Goal: Task Accomplishment & Management: Manage account settings

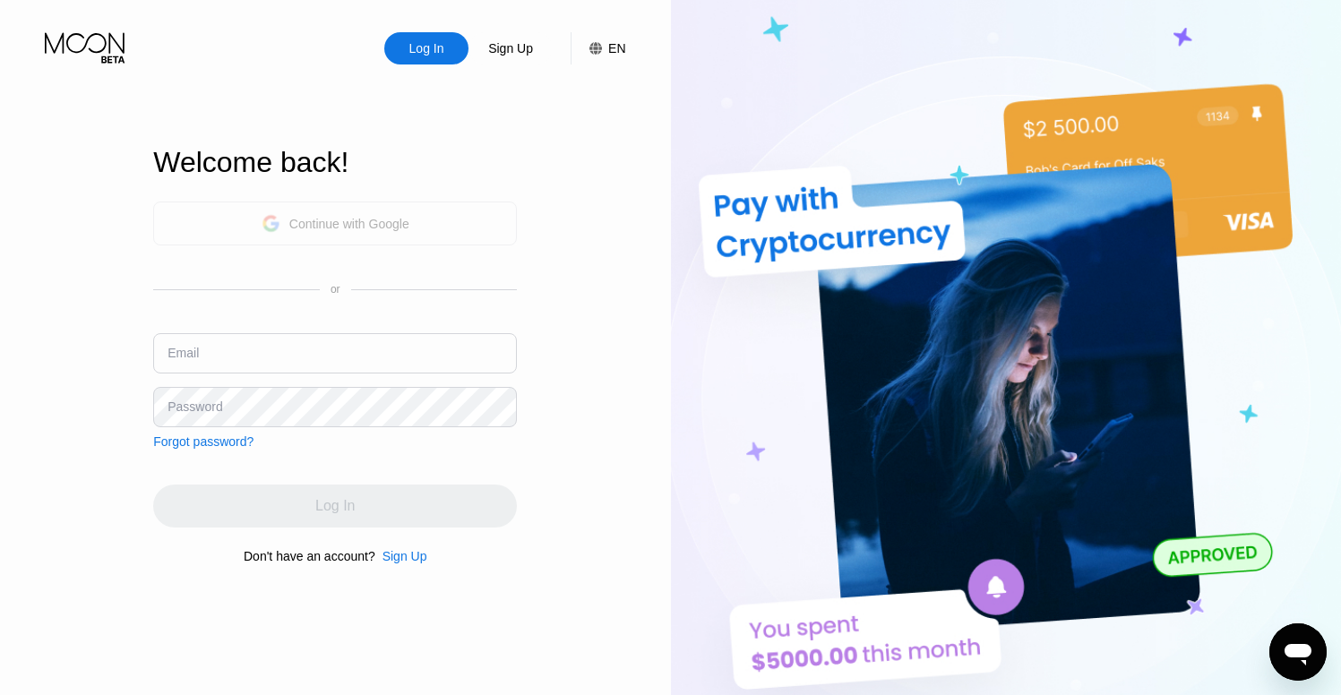
click at [298, 233] on div "Continue with Google" at bounding box center [336, 224] width 148 height 28
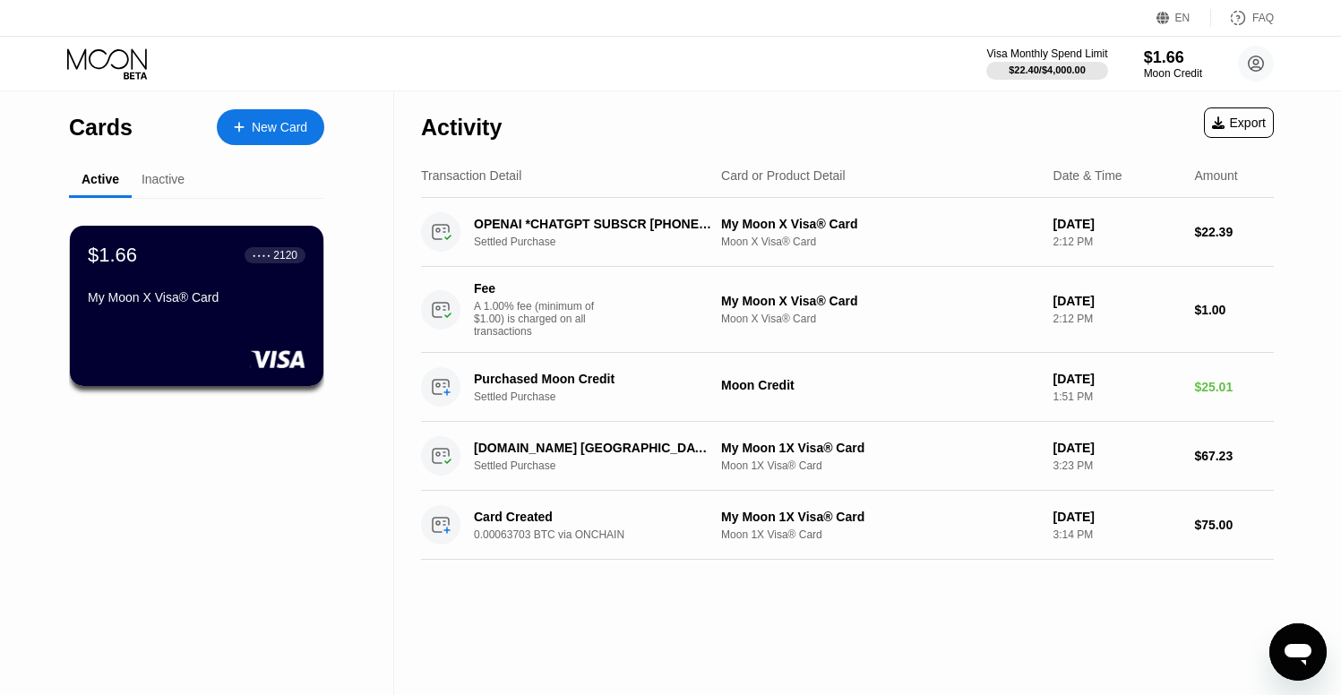
click at [156, 187] on div "Inactive" at bounding box center [163, 180] width 63 height 35
click at [157, 177] on div "Inactive" at bounding box center [163, 179] width 43 height 14
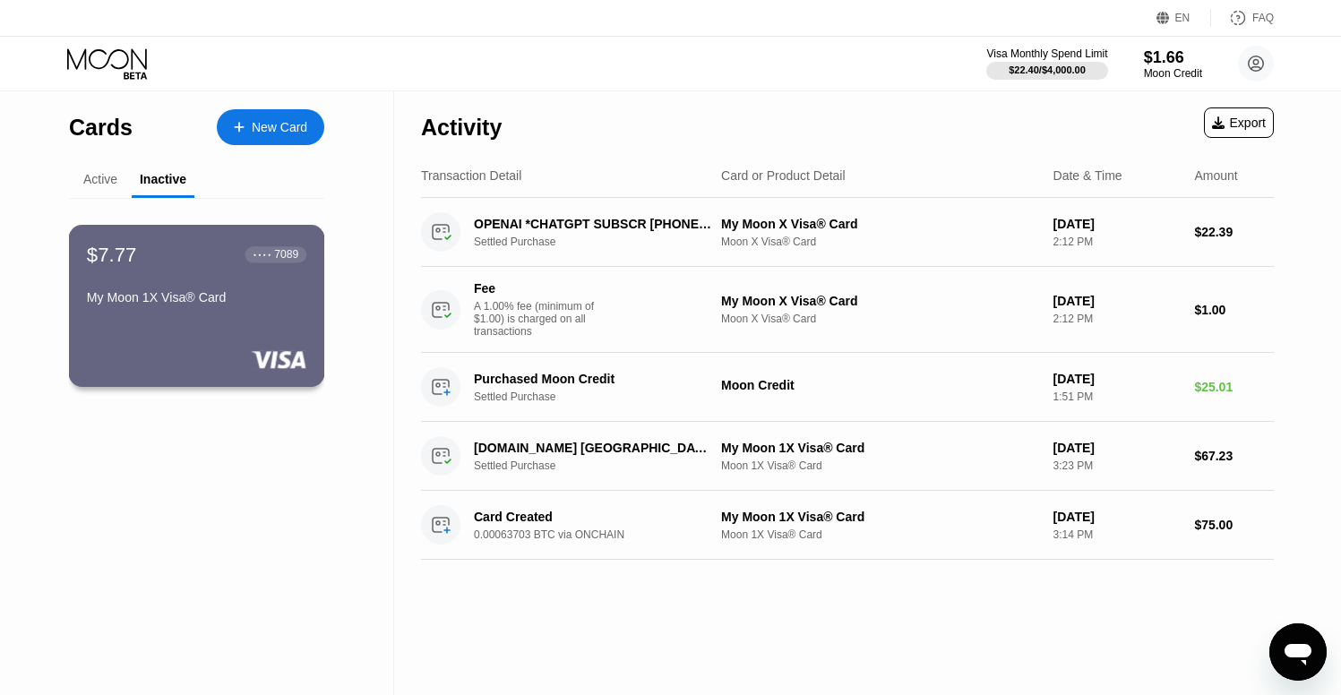
click at [204, 273] on div "$7.77 ● ● ● ● 7089 My Moon 1X Visa® Card" at bounding box center [196, 277] width 219 height 69
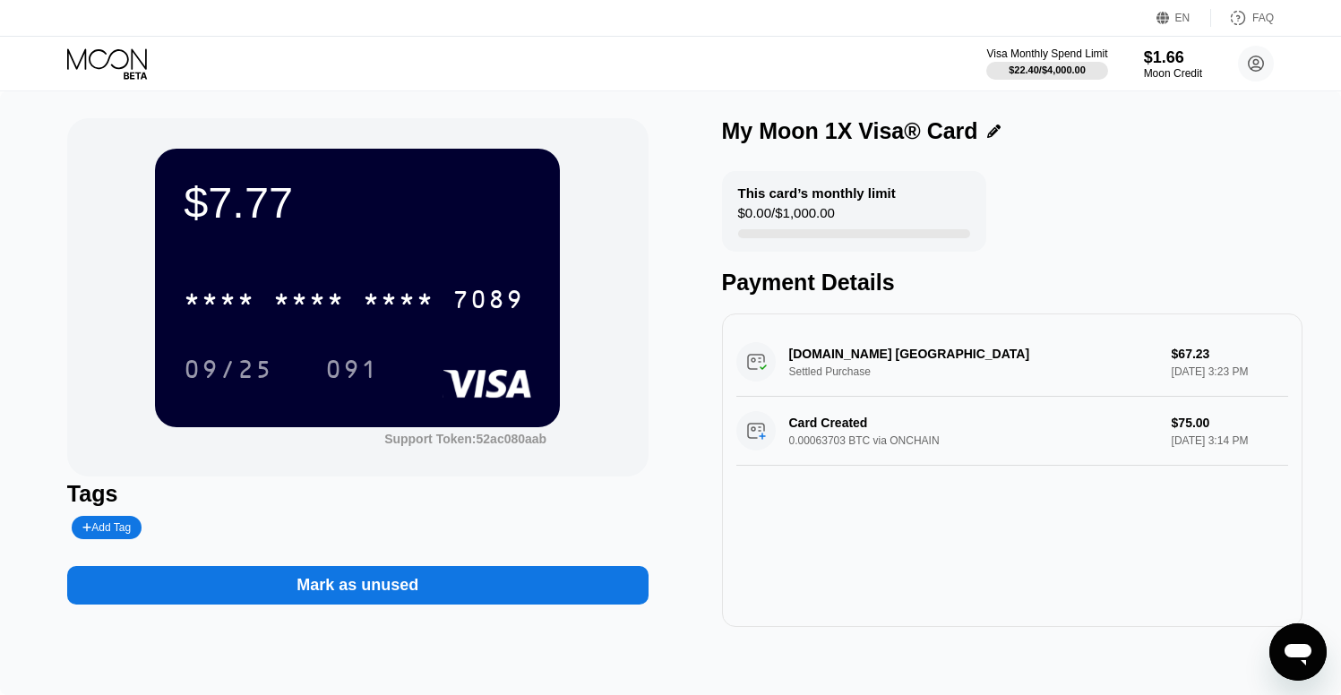
drag, startPoint x: 1163, startPoint y: 444, endPoint x: 1266, endPoint y: 448, distance: 103.1
click at [1265, 448] on div "Card Created 0.00063703 BTC via ONCHAIN $75.00 Jul 28, 2025 3:14 PM" at bounding box center [1012, 431] width 553 height 69
click at [1266, 448] on div "Card Created 0.00063703 BTC via ONCHAIN $75.00 Jul 28, 2025 3:14 PM" at bounding box center [1012, 431] width 553 height 69
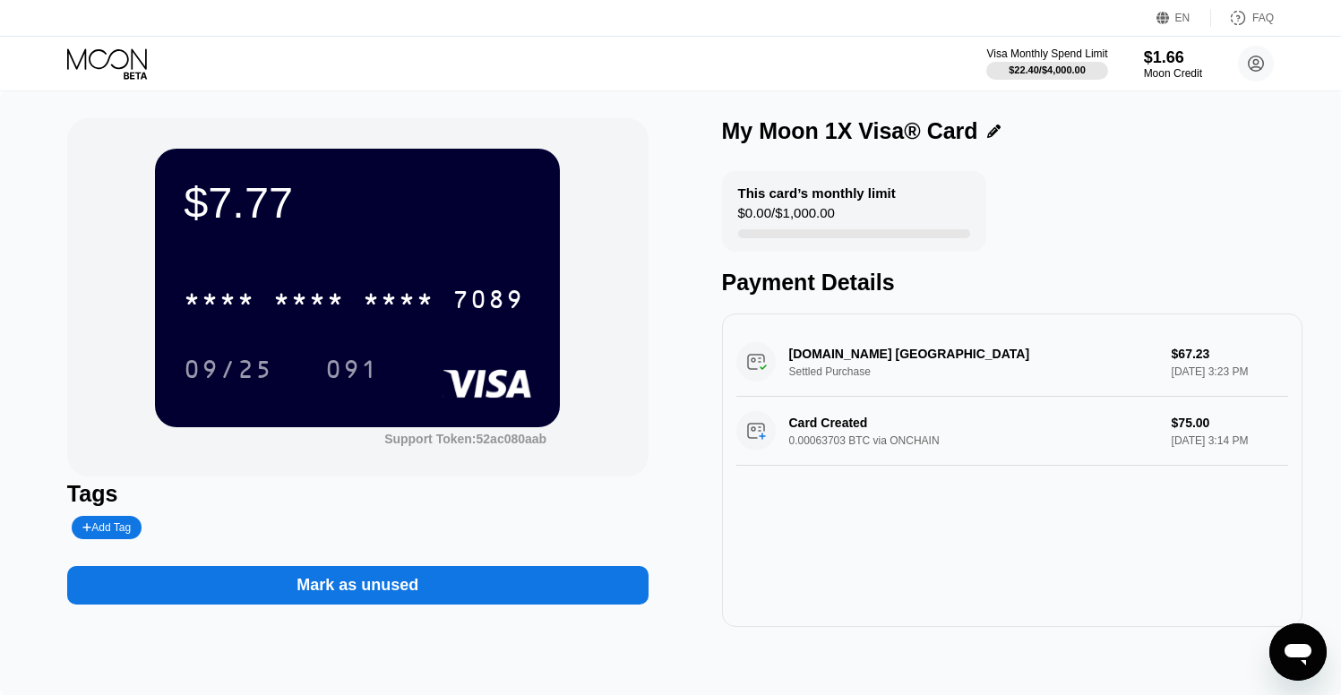
drag, startPoint x: 1274, startPoint y: 446, endPoint x: 760, endPoint y: 292, distance: 536.7
click at [786, 301] on div "This card’s monthly limit $0.00 / $1,000.00 Payment Details SURFSHARK.COM Amste…" at bounding box center [1012, 399] width 581 height 456
click at [736, 284] on div "Payment Details" at bounding box center [1012, 283] width 581 height 26
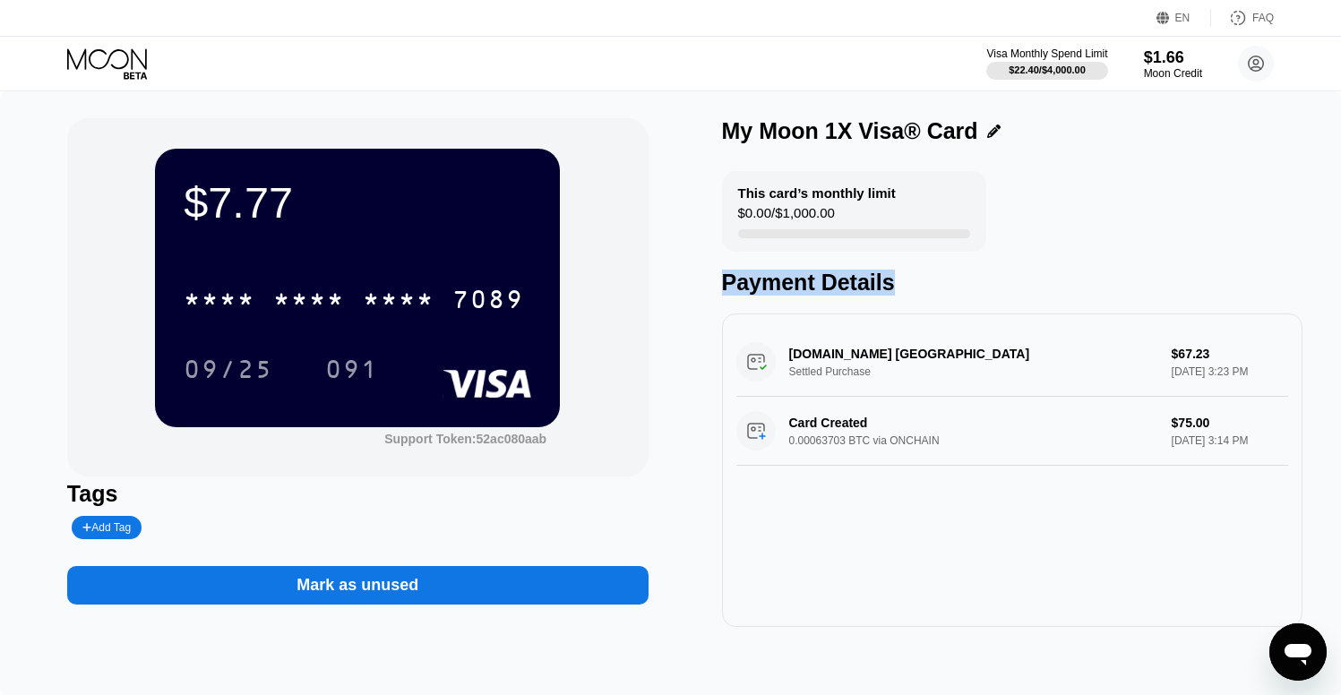
click at [869, 296] on div "Payment Details" at bounding box center [1012, 283] width 581 height 26
click at [456, 215] on div "$7.77" at bounding box center [358, 202] width 348 height 50
drag, startPoint x: 1164, startPoint y: 358, endPoint x: 1276, endPoint y: 465, distance: 154.6
click at [1276, 465] on div "SURFSHARK.COM Amsterdam NL Settled Purchase $67.23 Jul 28, 2025 3:23 PM Card Cr…" at bounding box center [1012, 471] width 581 height 314
drag, startPoint x: 1280, startPoint y: 461, endPoint x: 1084, endPoint y: 288, distance: 262.1
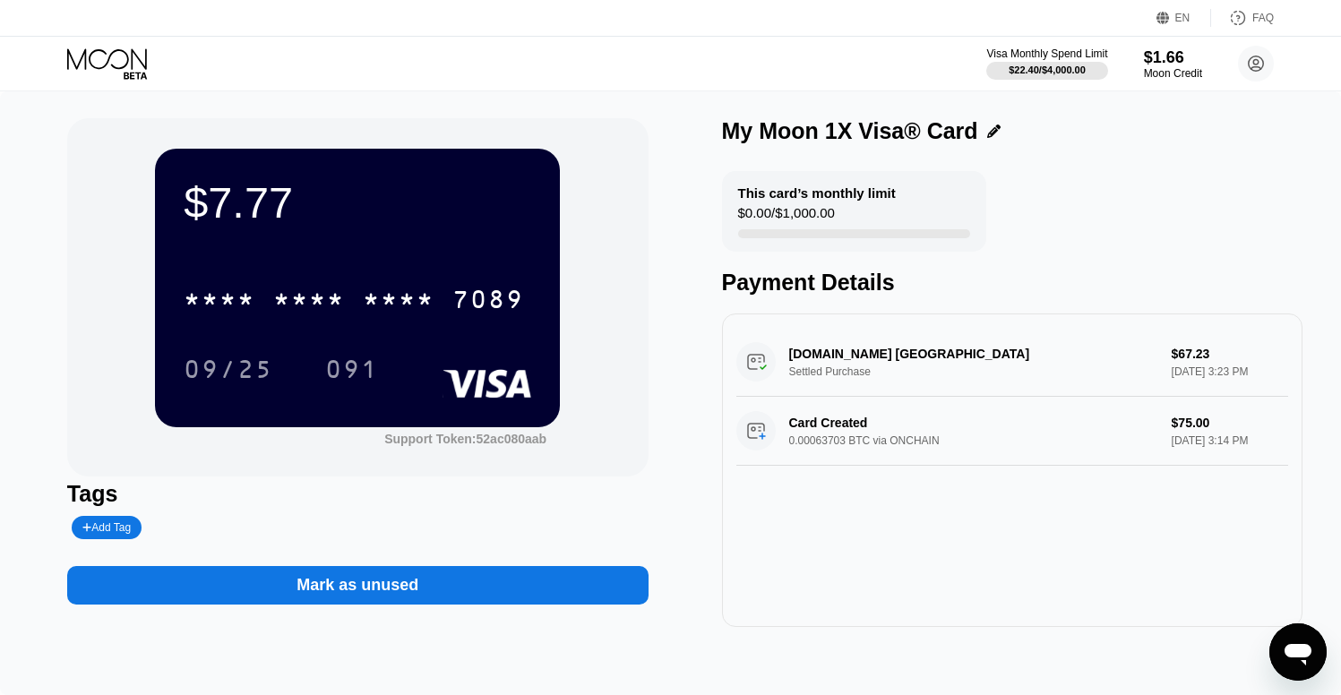
click at [1087, 289] on div "This card’s monthly limit $0.00 / $1,000.00 Payment Details SURFSHARK.COM Amste…" at bounding box center [1012, 399] width 581 height 456
click at [1084, 288] on div "Payment Details" at bounding box center [1012, 283] width 581 height 26
click at [422, 342] on div "* * * * * * * * * * * * 7089 09/25 091" at bounding box center [358, 316] width 348 height 106
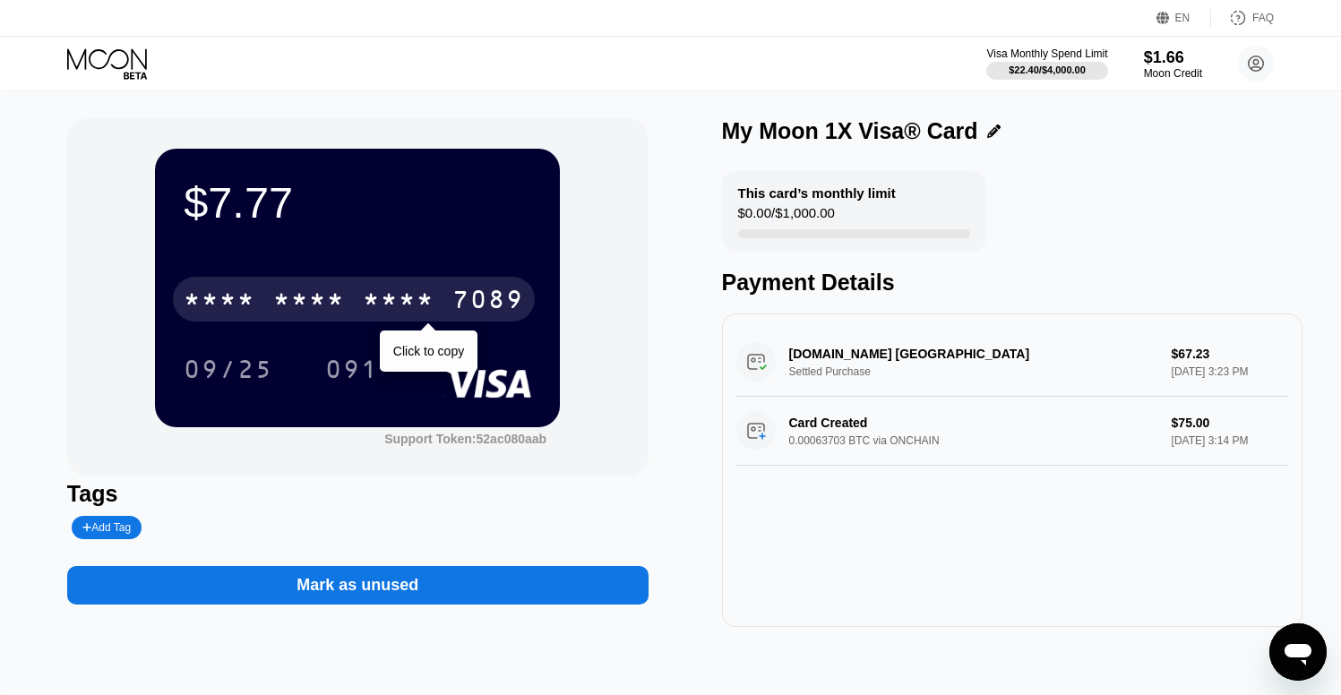
click at [446, 299] on div "* * * * * * * * * * * * 7089" at bounding box center [354, 299] width 362 height 45
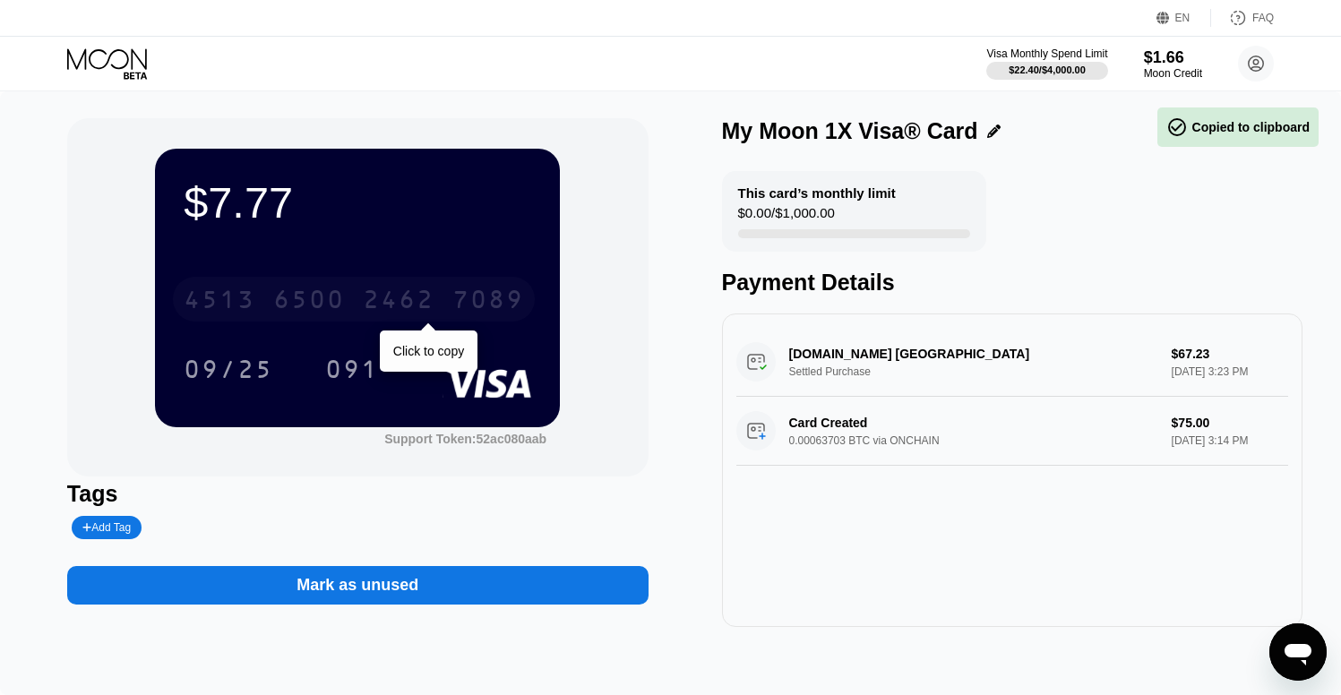
click at [309, 294] on div "6500" at bounding box center [309, 302] width 72 height 29
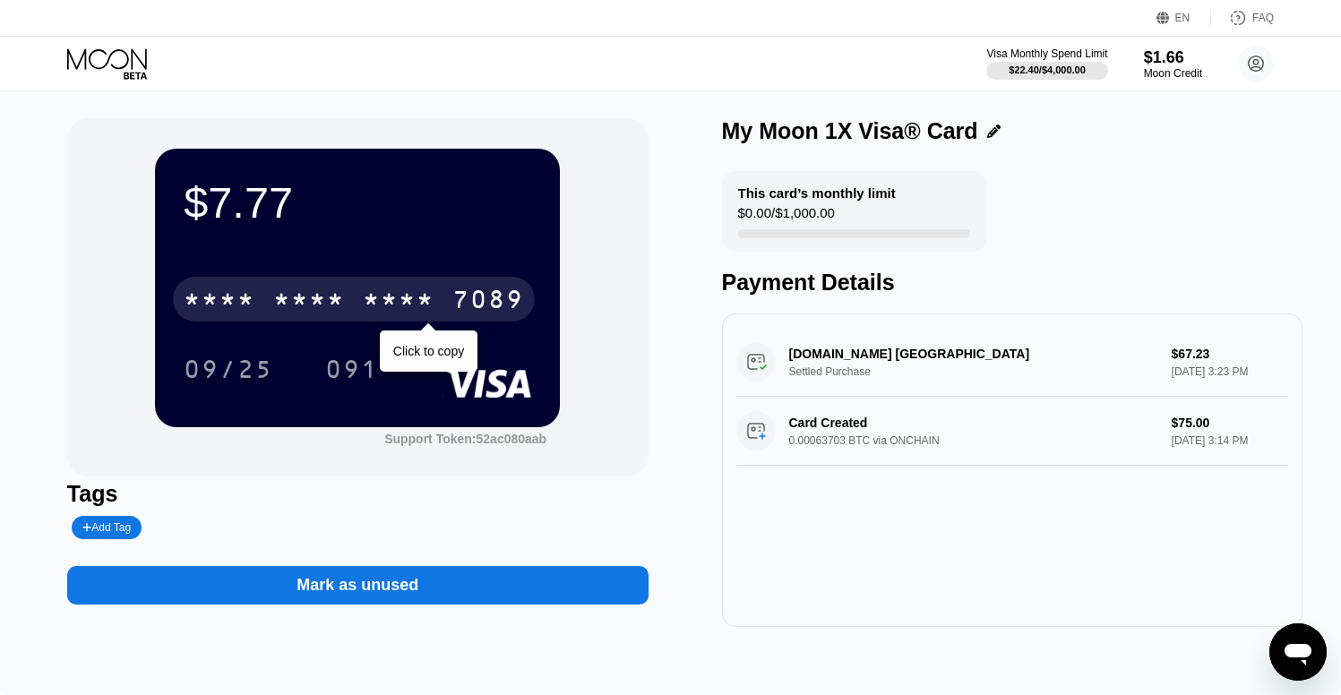
click at [397, 293] on div "* * * *" at bounding box center [399, 302] width 72 height 29
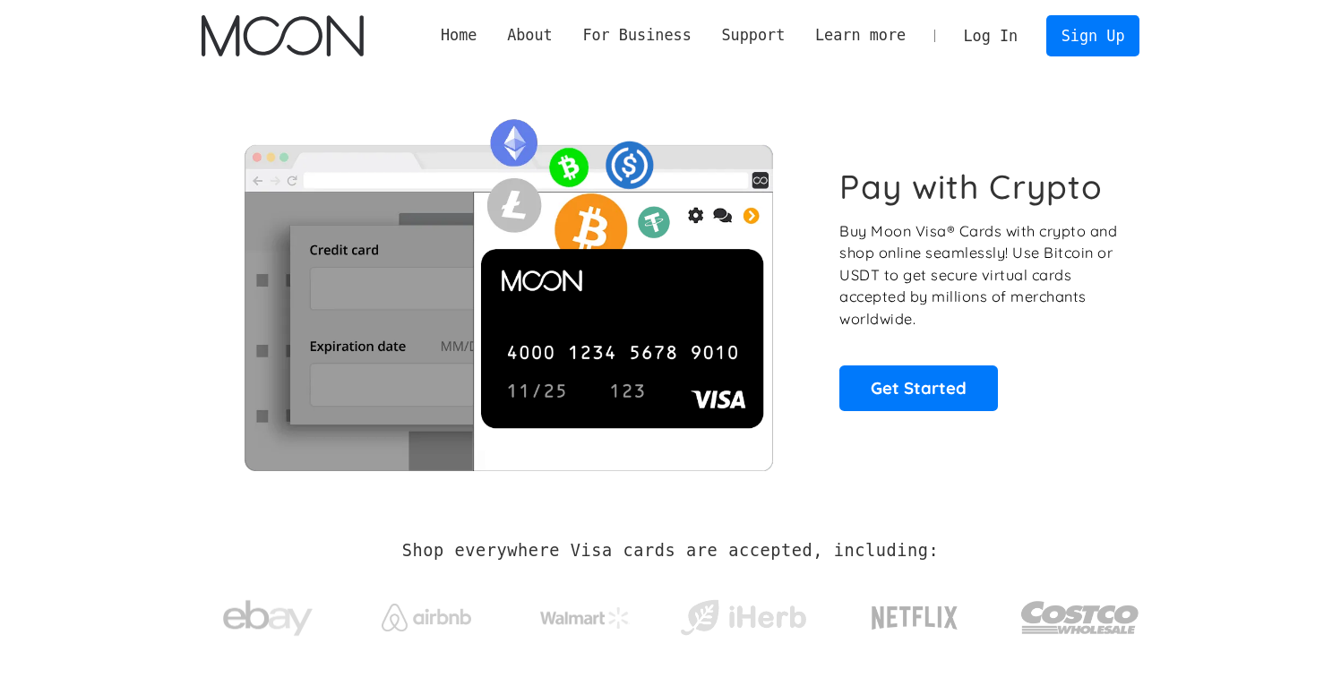
click at [989, 46] on link "Log In" at bounding box center [991, 35] width 84 height 39
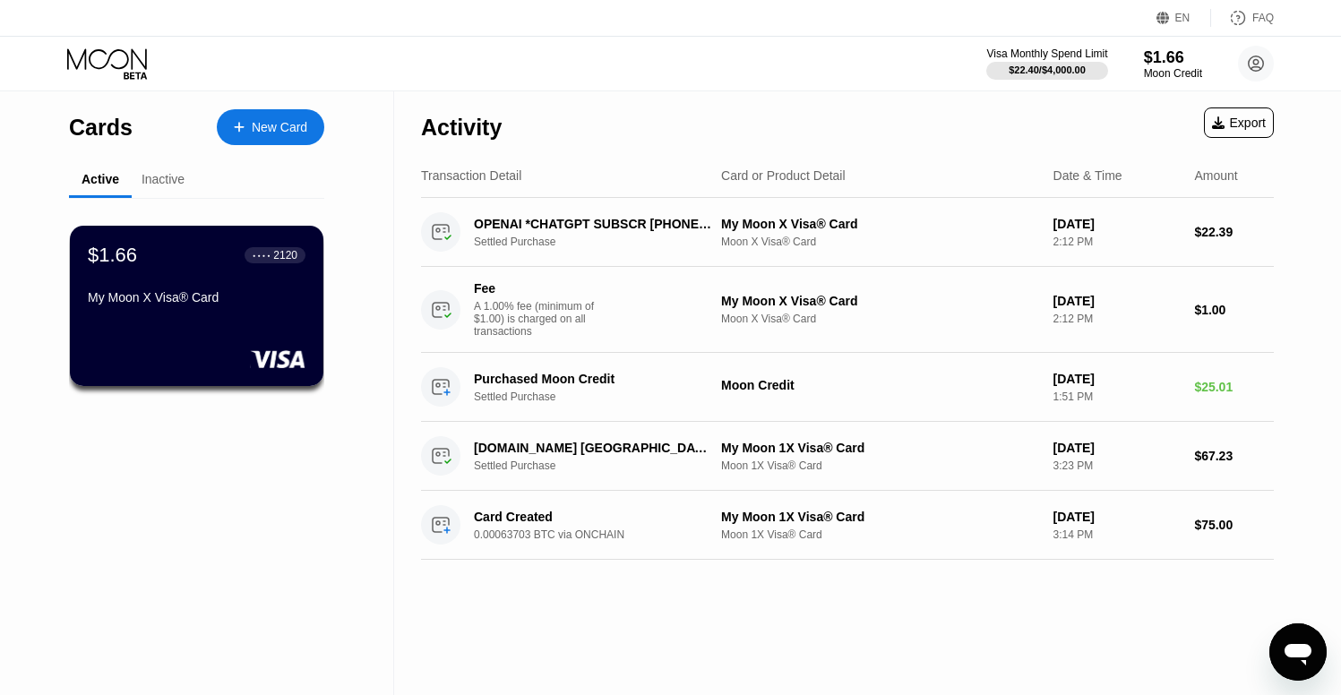
click at [150, 185] on div "Inactive" at bounding box center [163, 179] width 43 height 14
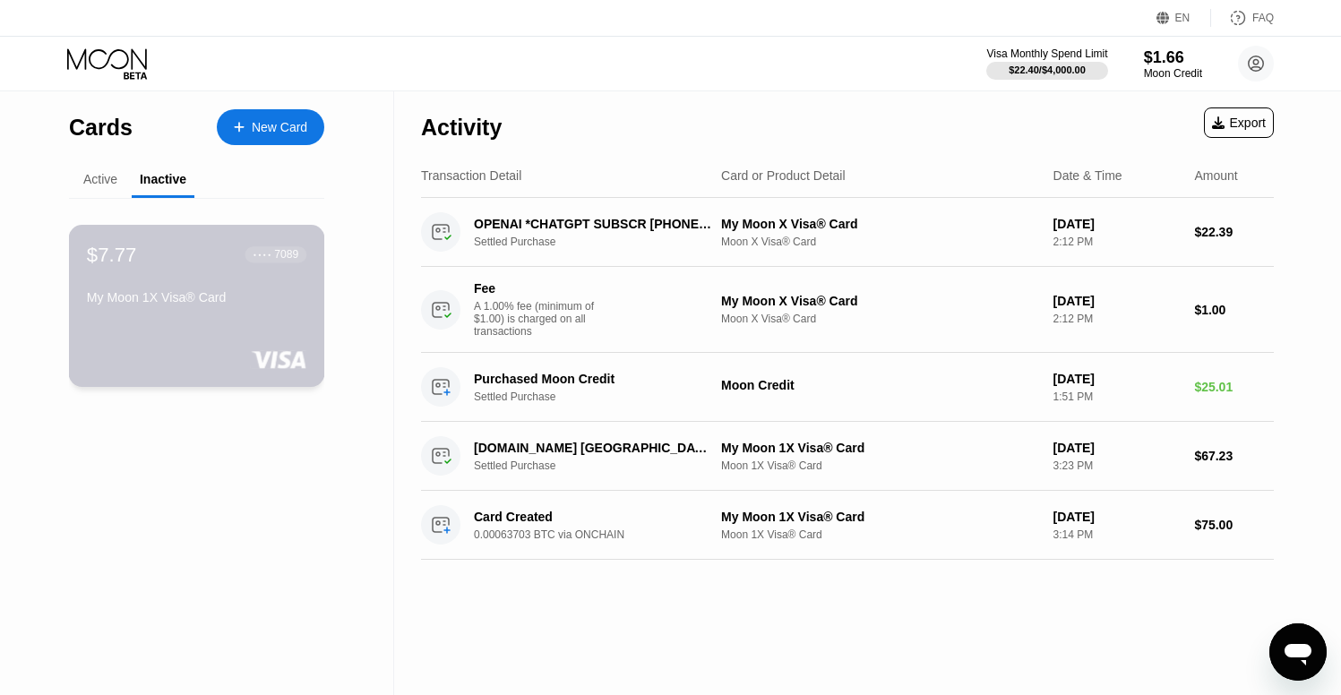
click at [185, 261] on div "$7.77 ● ● ● ● 7089" at bounding box center [196, 254] width 219 height 23
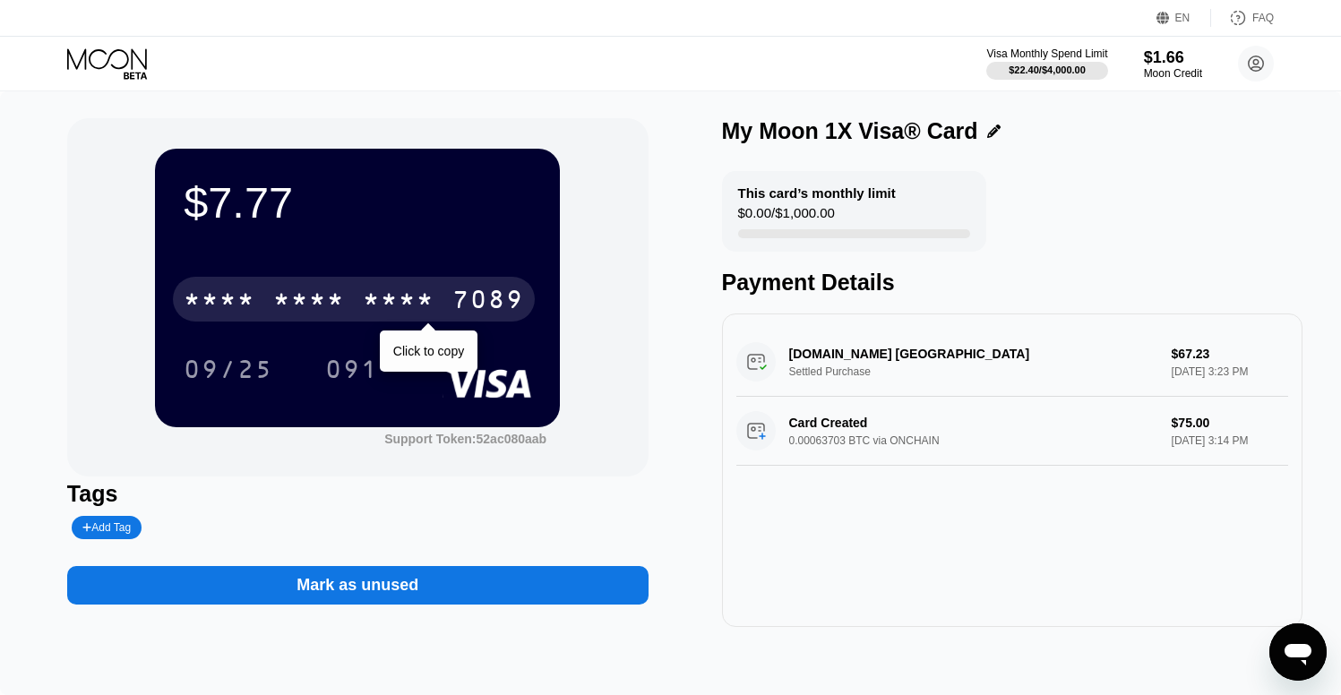
click at [375, 314] on div "* * * *" at bounding box center [399, 302] width 72 height 29
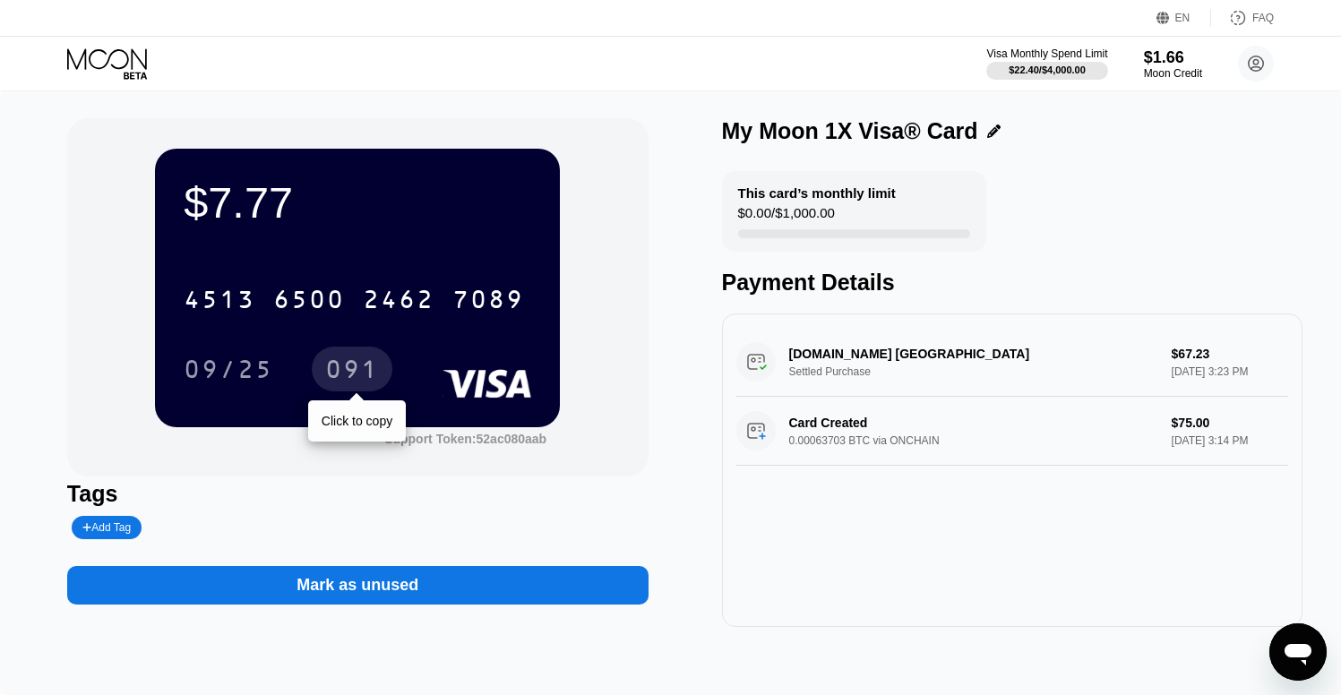
click at [244, 375] on div "09/25" at bounding box center [229, 371] width 90 height 29
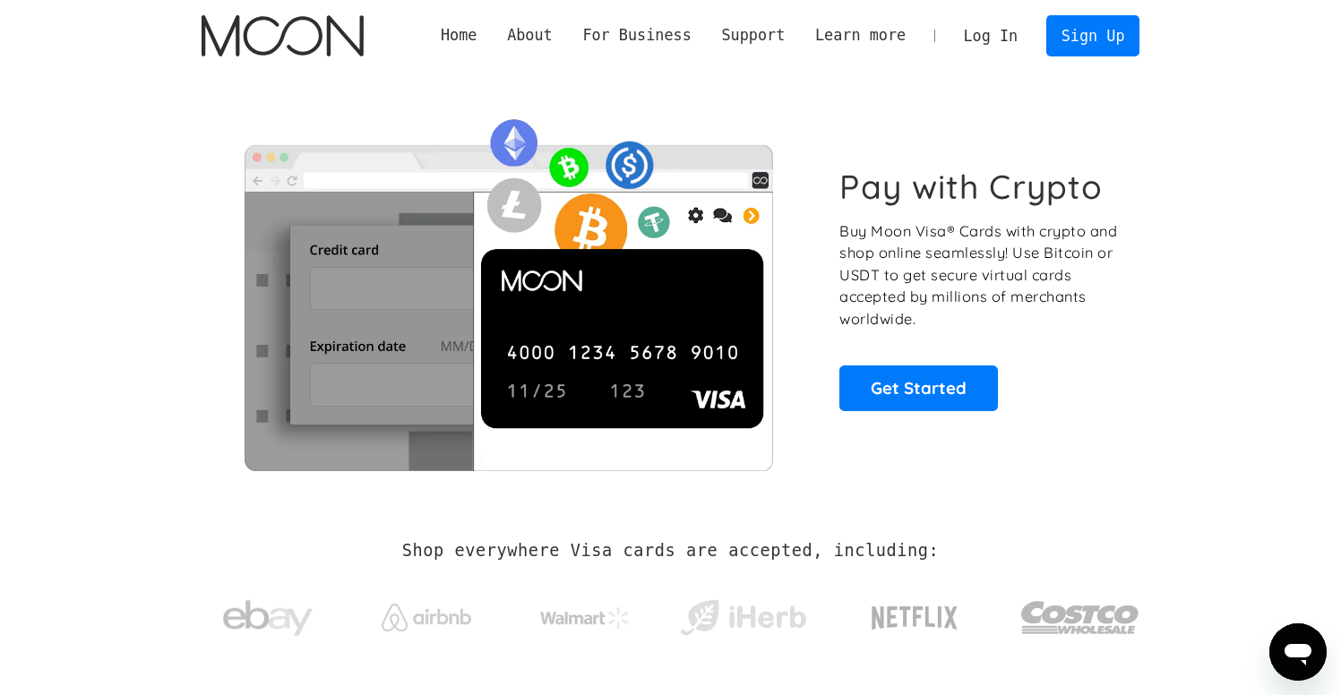
drag, startPoint x: 0, startPoint y: 0, endPoint x: 955, endPoint y: 54, distance: 956.3
click at [955, 54] on link "Log In" at bounding box center [991, 35] width 84 height 39
click at [980, 25] on link "Log In" at bounding box center [991, 35] width 84 height 39
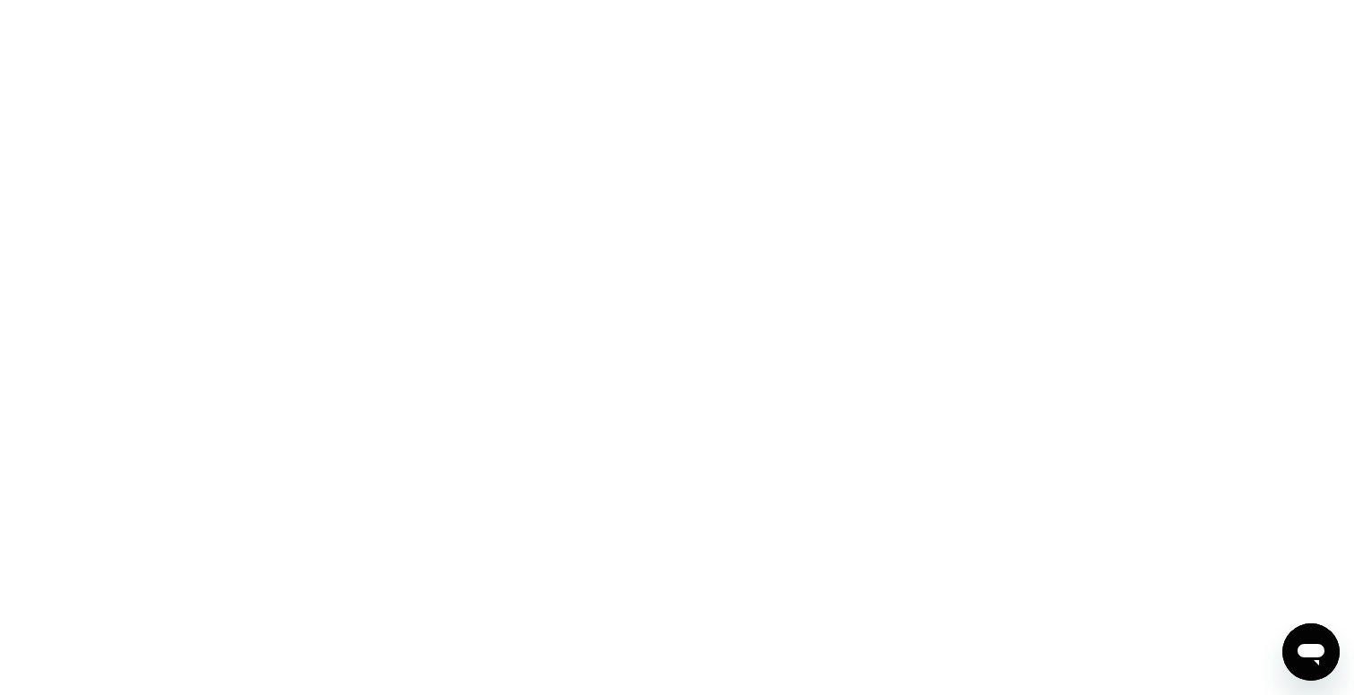
click at [775, 111] on div at bounding box center [677, 347] width 1354 height 695
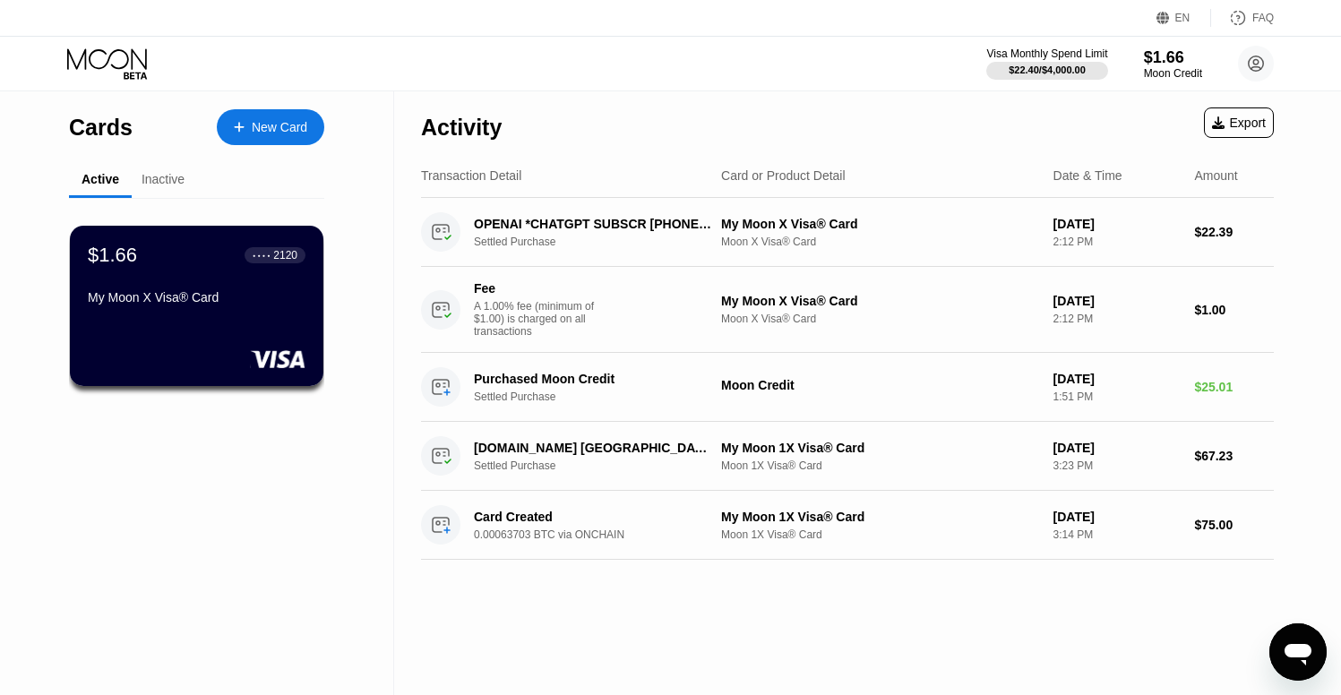
click at [162, 193] on div "Inactive" at bounding box center [163, 180] width 63 height 35
click at [167, 183] on div "Inactive" at bounding box center [163, 179] width 43 height 14
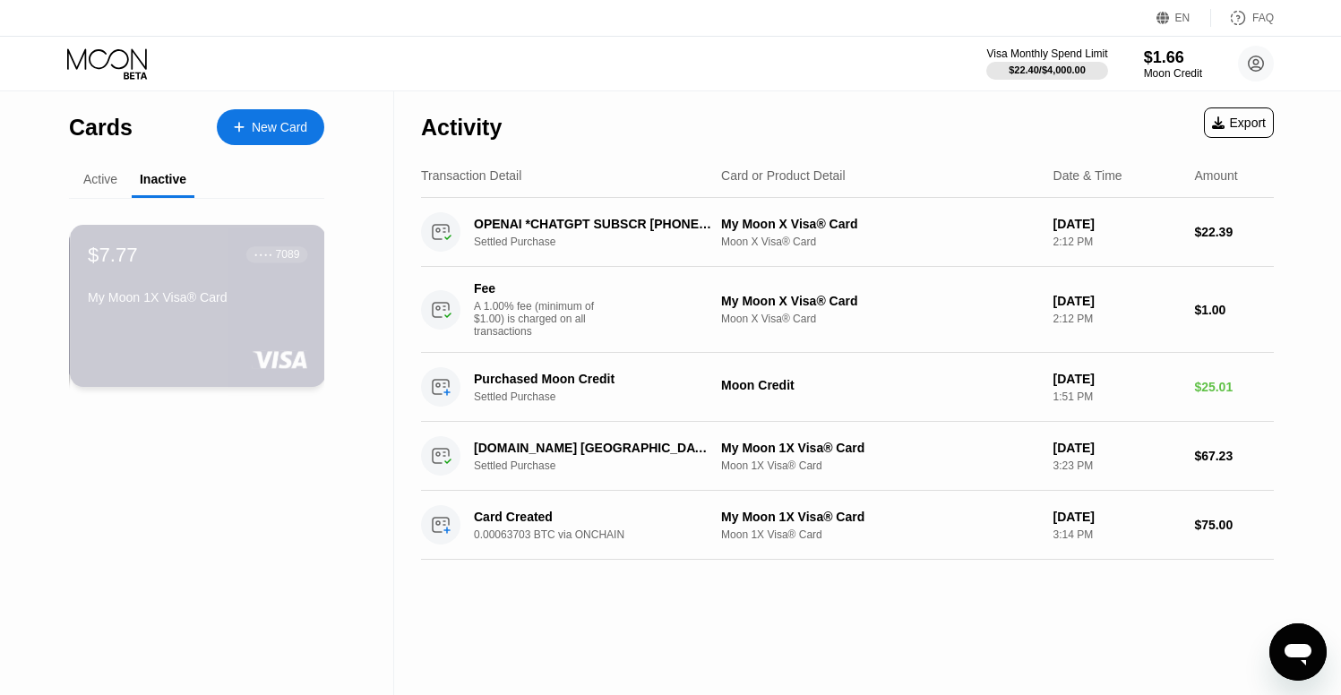
click at [209, 319] on div "$7.77 ● ● ● ● 7089 My Moon 1X Visa® Card" at bounding box center [198, 306] width 256 height 162
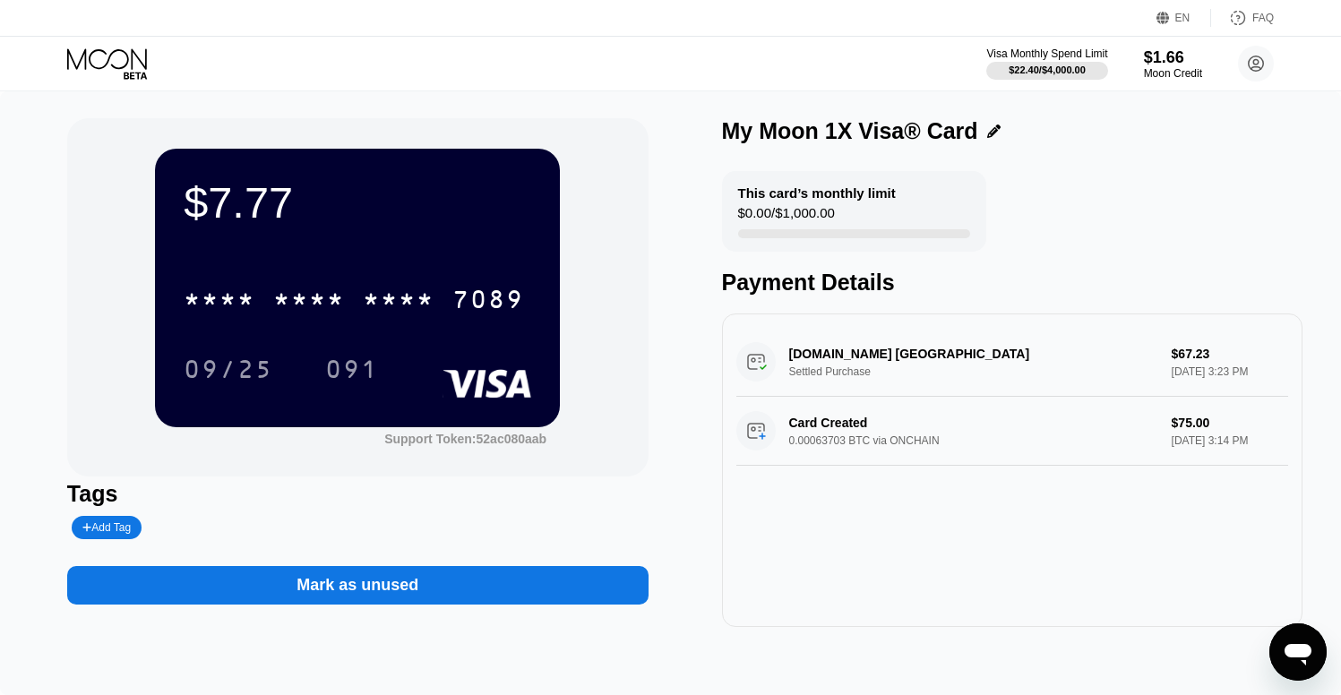
click at [494, 231] on div "$7.77 * * * * * * * * * * * * 7089 09/25 091" at bounding box center [357, 288] width 405 height 278
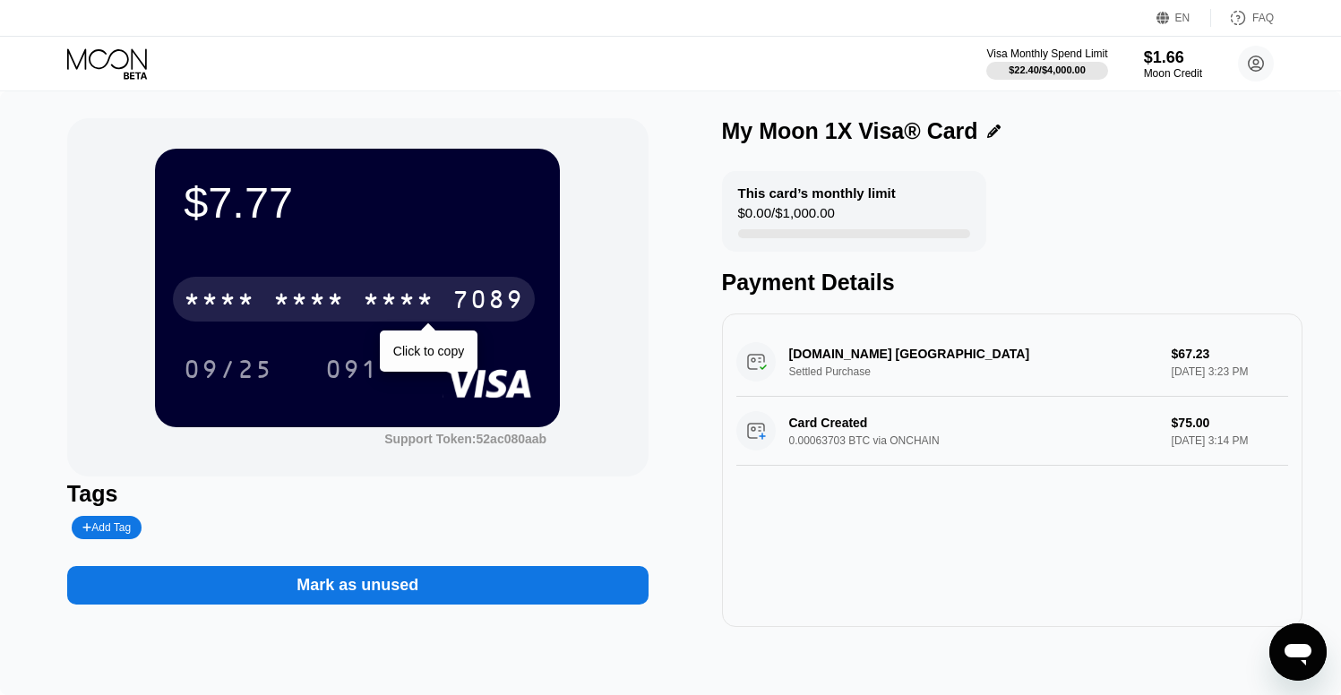
click at [438, 303] on div "* * * * * * * * * * * * 7089" at bounding box center [354, 299] width 362 height 45
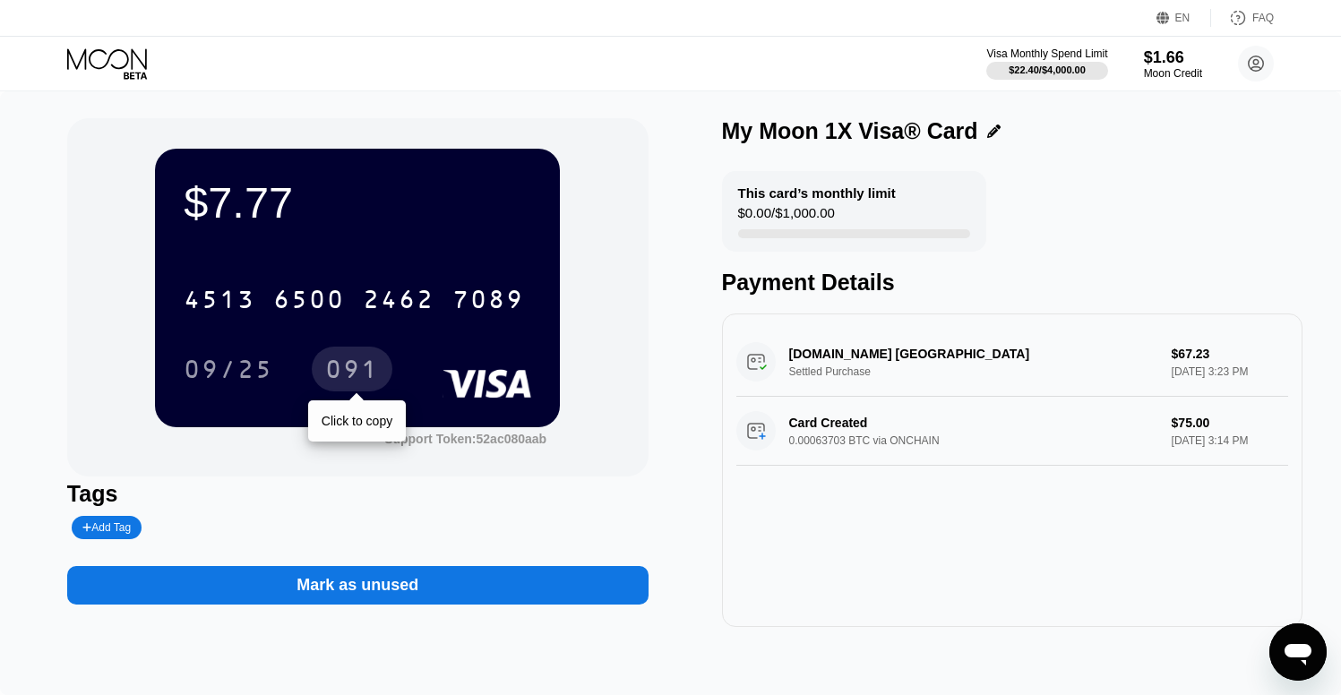
click at [242, 361] on div "09/25" at bounding box center [229, 371] width 90 height 29
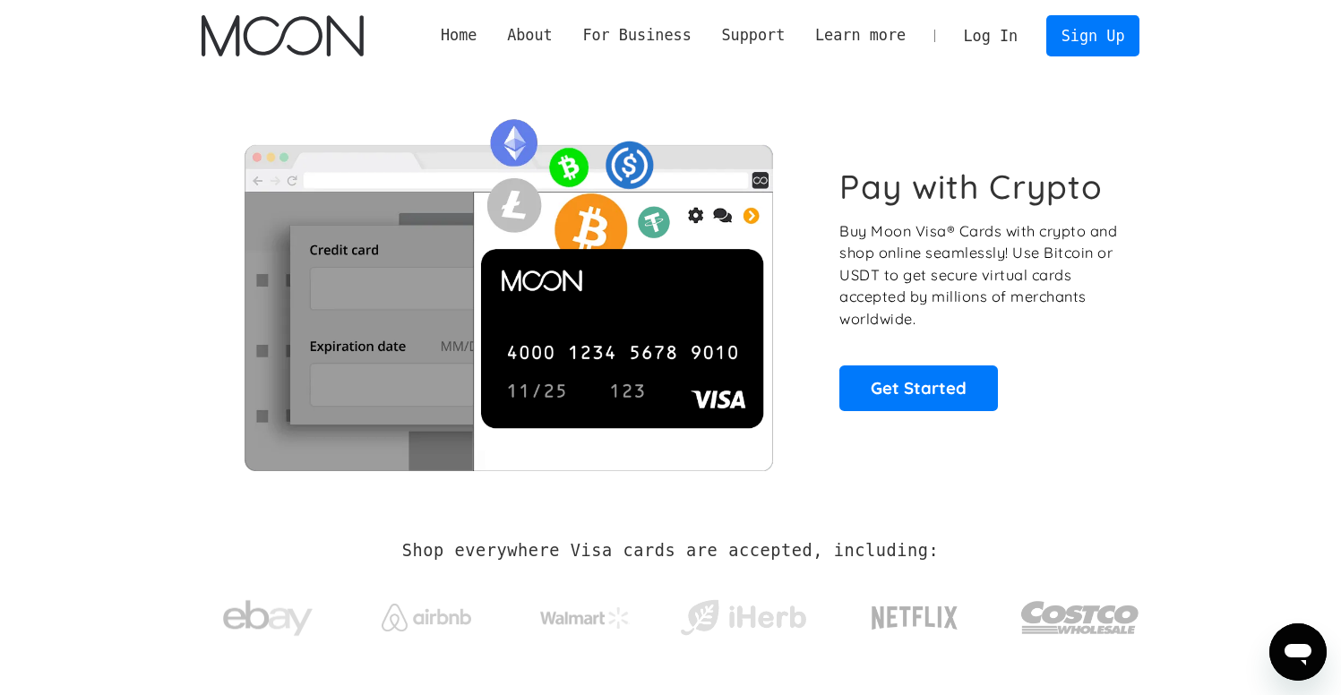
click at [979, 42] on link "Log In" at bounding box center [991, 35] width 84 height 39
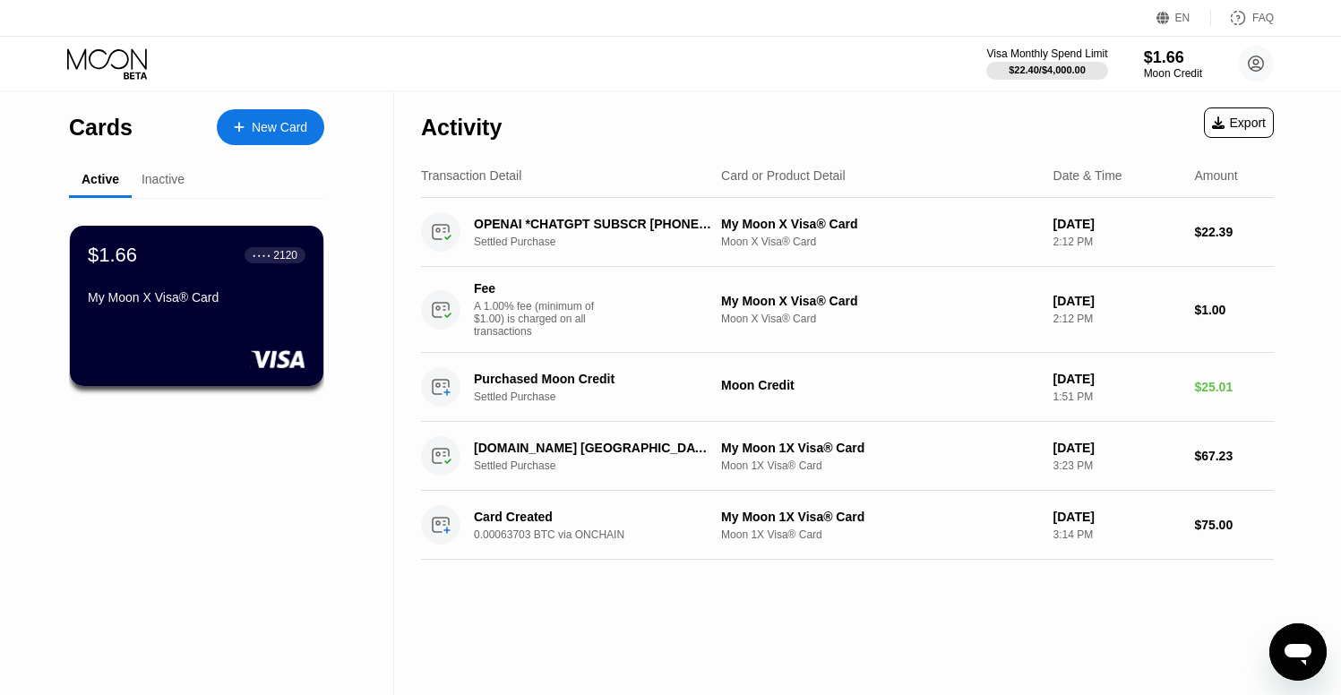
click at [190, 195] on div "Inactive" at bounding box center [163, 180] width 63 height 35
click at [172, 176] on div "Inactive" at bounding box center [163, 179] width 43 height 14
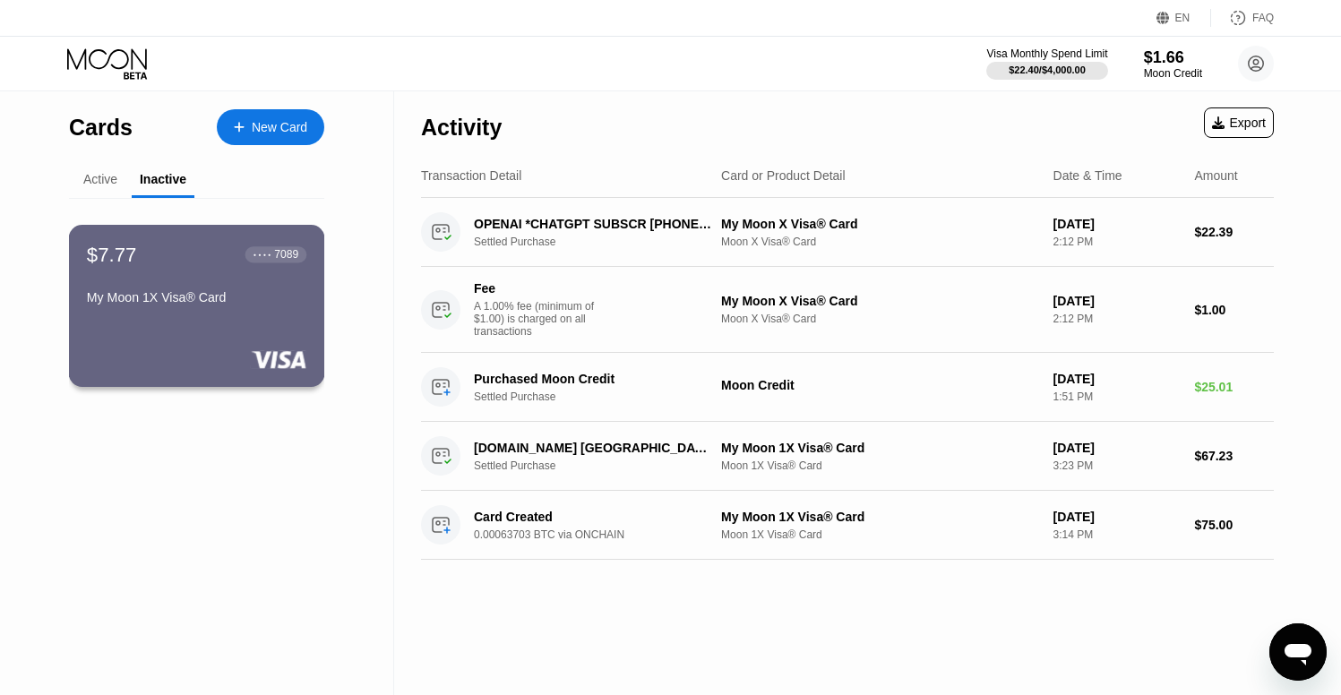
click at [250, 346] on div "$7.77 ● ● ● ● 7089 My Moon 1X Visa® Card" at bounding box center [197, 306] width 256 height 162
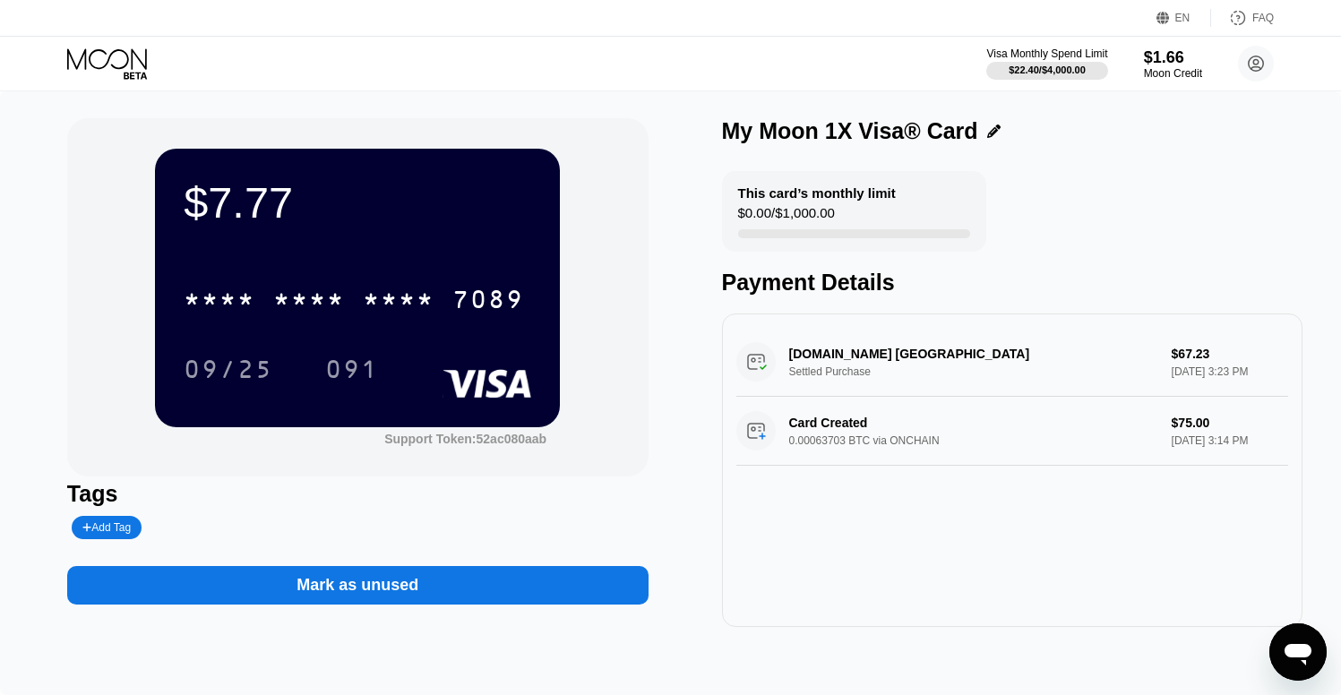
click at [421, 217] on div "$7.77" at bounding box center [358, 202] width 348 height 50
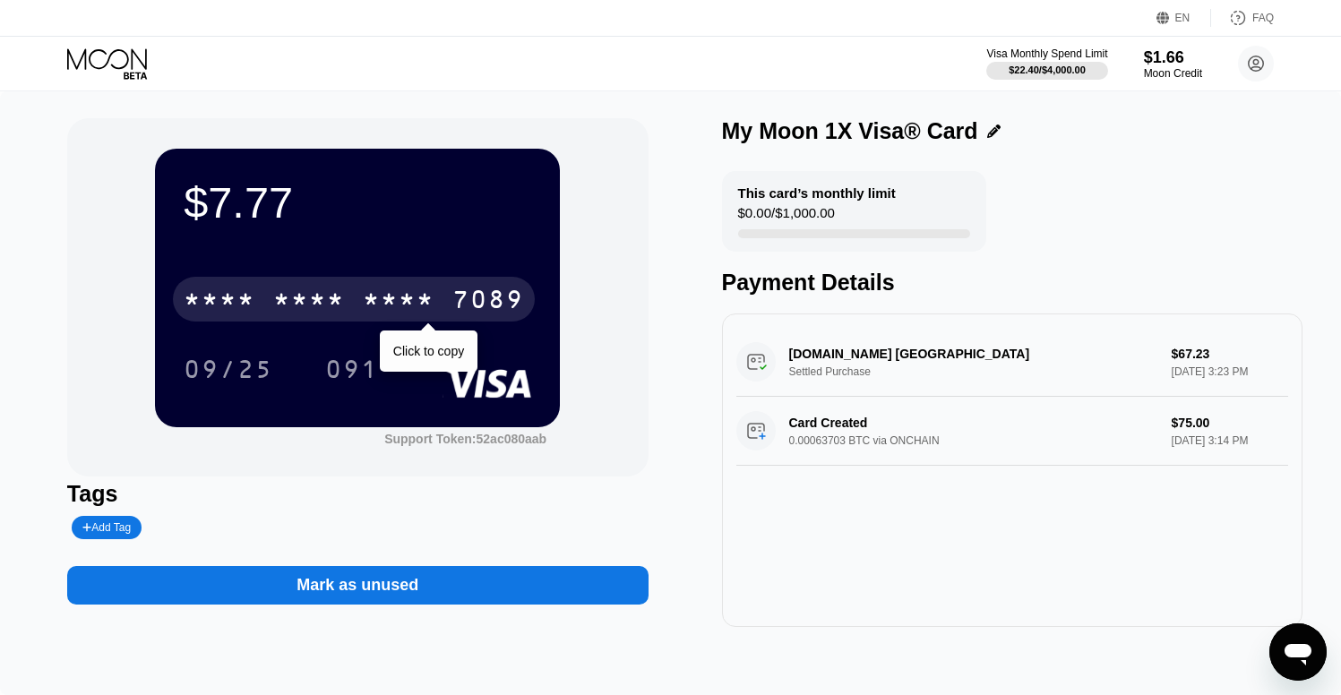
click at [386, 304] on div "* * * *" at bounding box center [399, 302] width 72 height 29
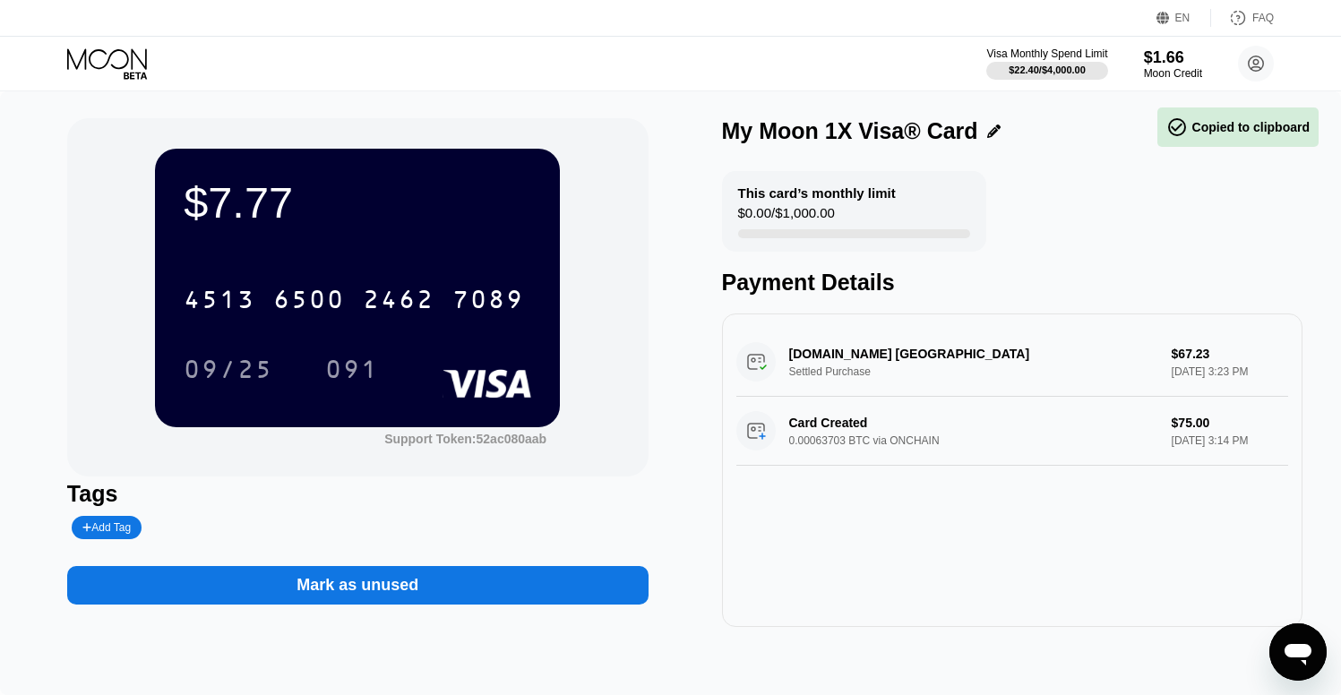
click at [790, 133] on div "My Moon 1X Visa® Card" at bounding box center [850, 131] width 256 height 26
click at [743, 131] on div "My Moon 1X Visa® Card" at bounding box center [850, 131] width 256 height 26
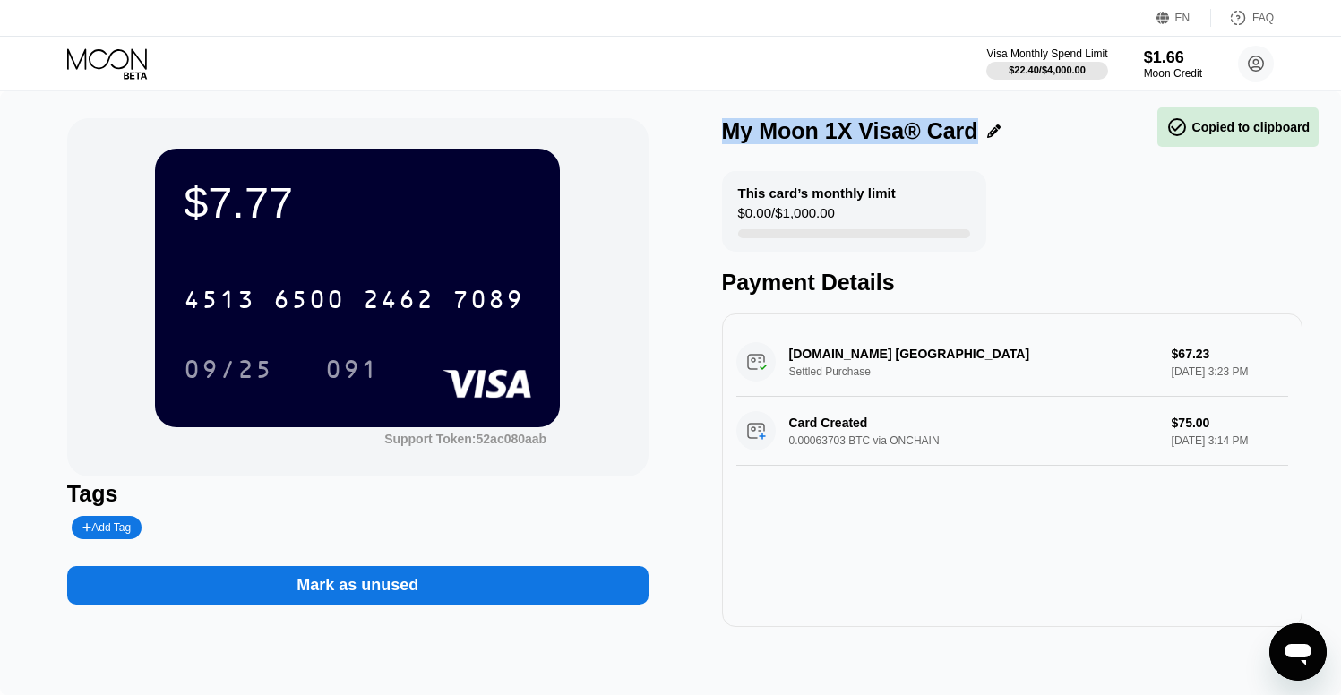
click at [743, 131] on div "My Moon 1X Visa® Card" at bounding box center [850, 131] width 256 height 26
click at [734, 132] on div "My Moon 1X Visa® Card" at bounding box center [850, 131] width 256 height 26
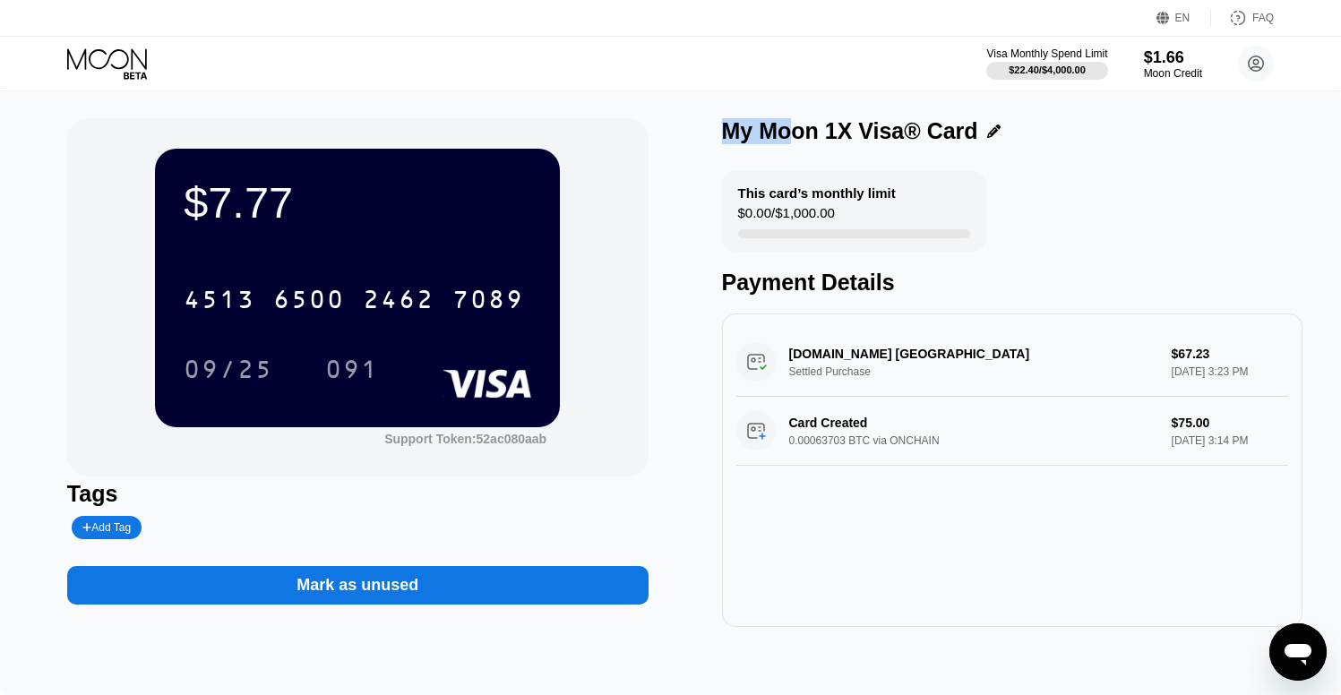
drag, startPoint x: 728, startPoint y: 133, endPoint x: 790, endPoint y: 131, distance: 61.8
click at [790, 131] on div "My Moon 1X Visa® Card" at bounding box center [850, 131] width 256 height 26
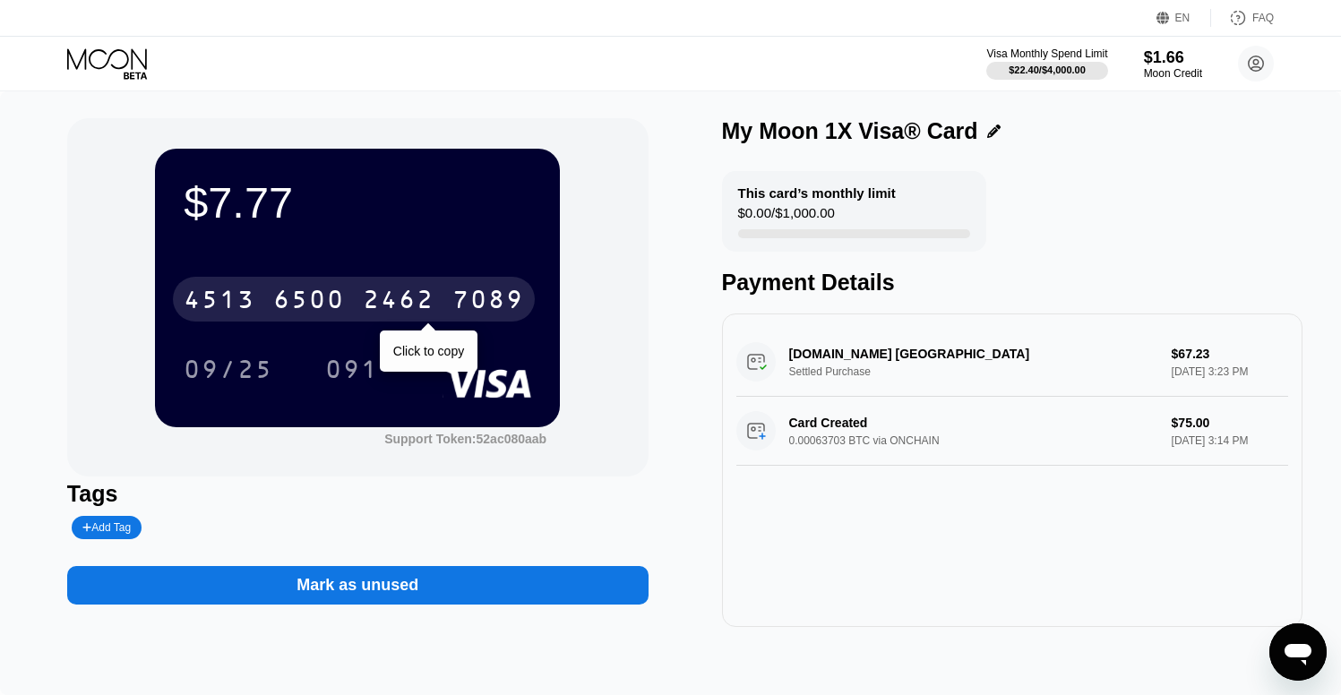
click at [469, 283] on div "[CREDIT_CARD_NUMBER]" at bounding box center [354, 299] width 362 height 45
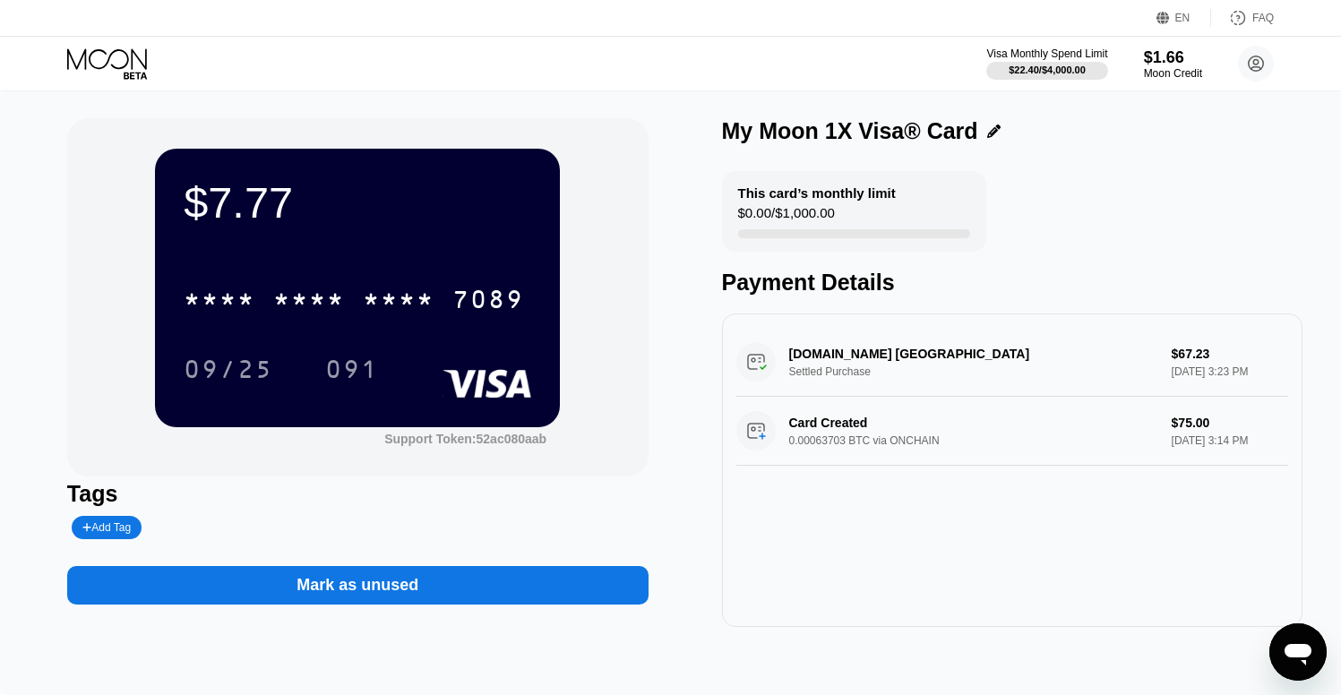
click at [426, 221] on div "$7.77" at bounding box center [358, 202] width 348 height 50
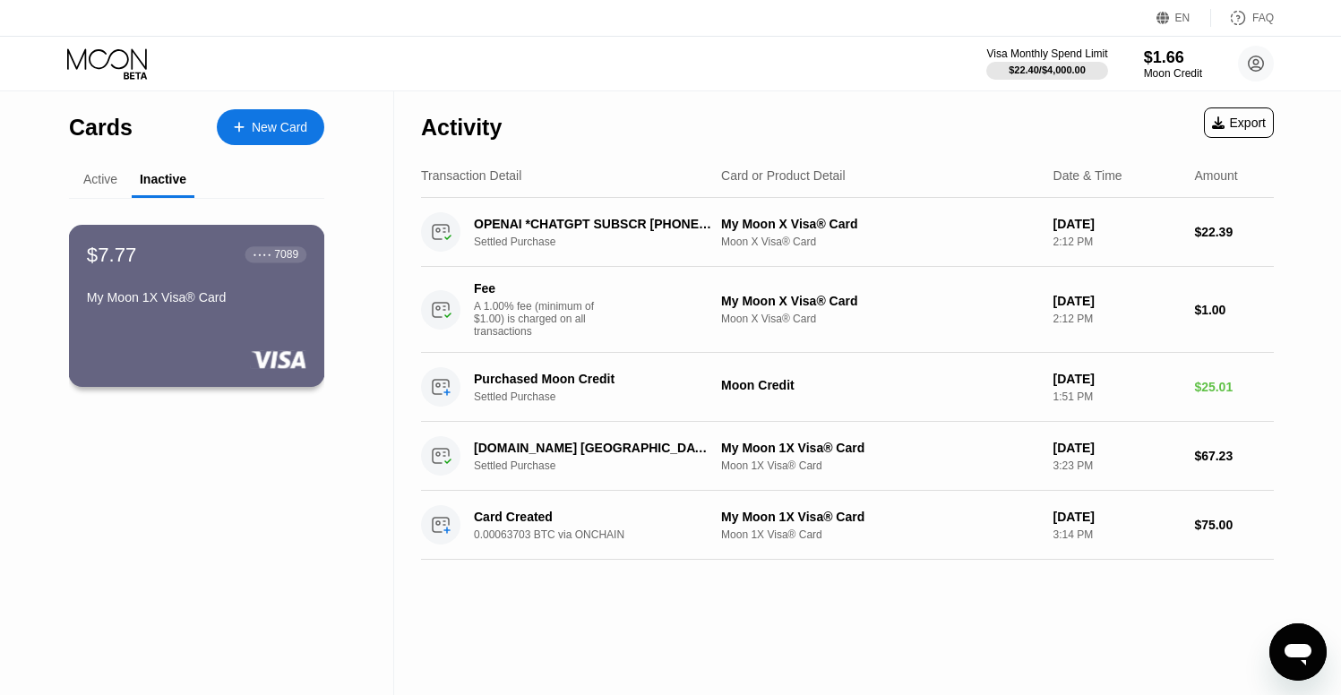
click at [224, 311] on div "My Moon 1X Visa® Card" at bounding box center [196, 300] width 219 height 21
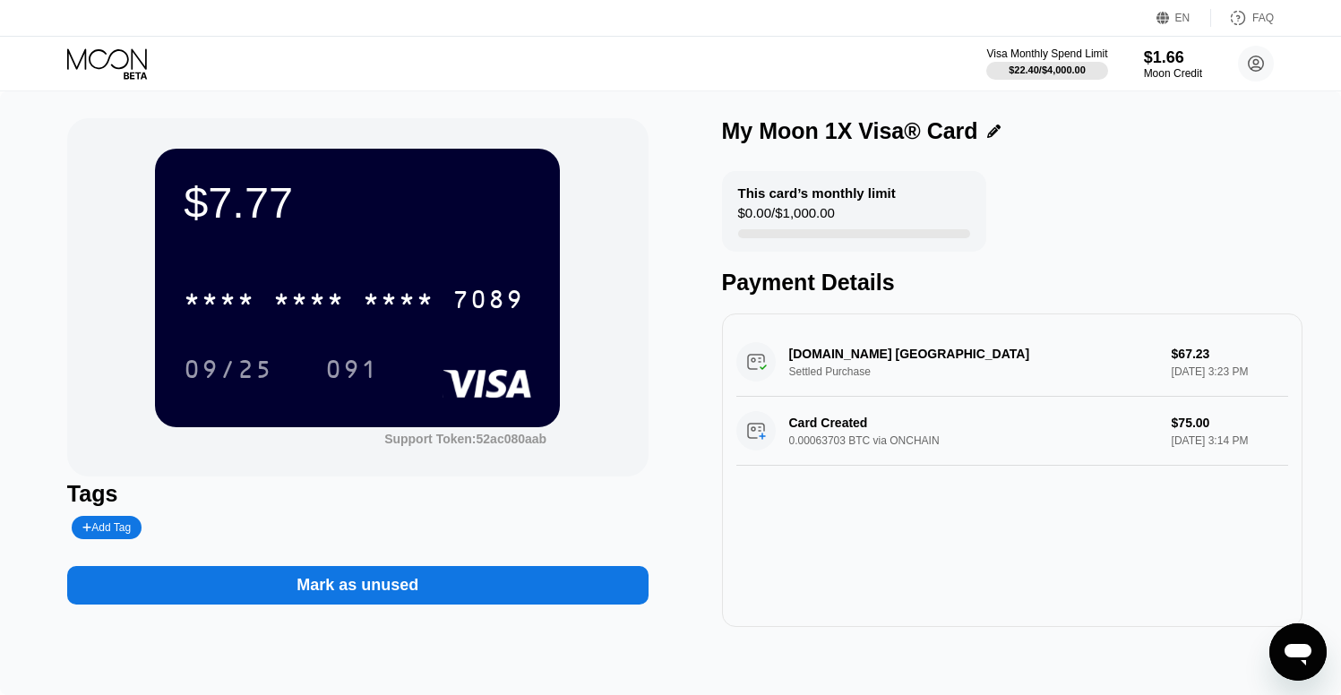
click at [434, 596] on div "Mark as unused" at bounding box center [357, 585] width 581 height 39
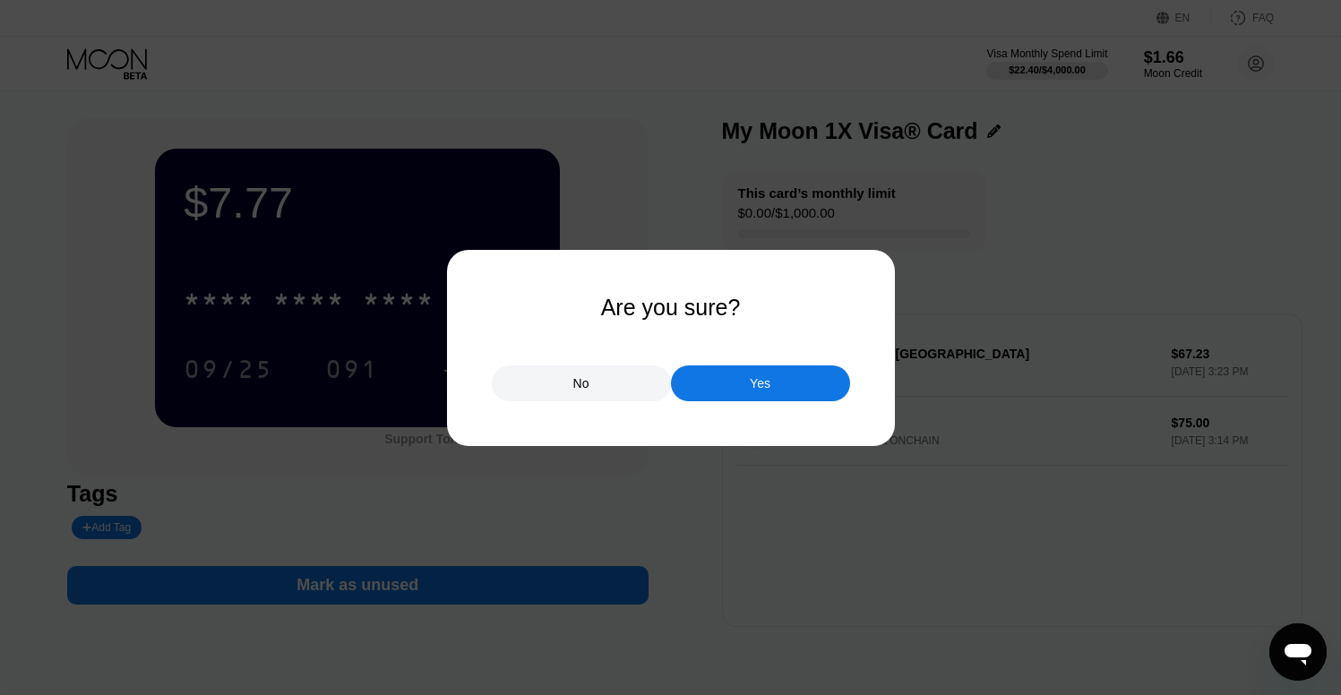
click at [750, 390] on div "Yes" at bounding box center [760, 383] width 21 height 16
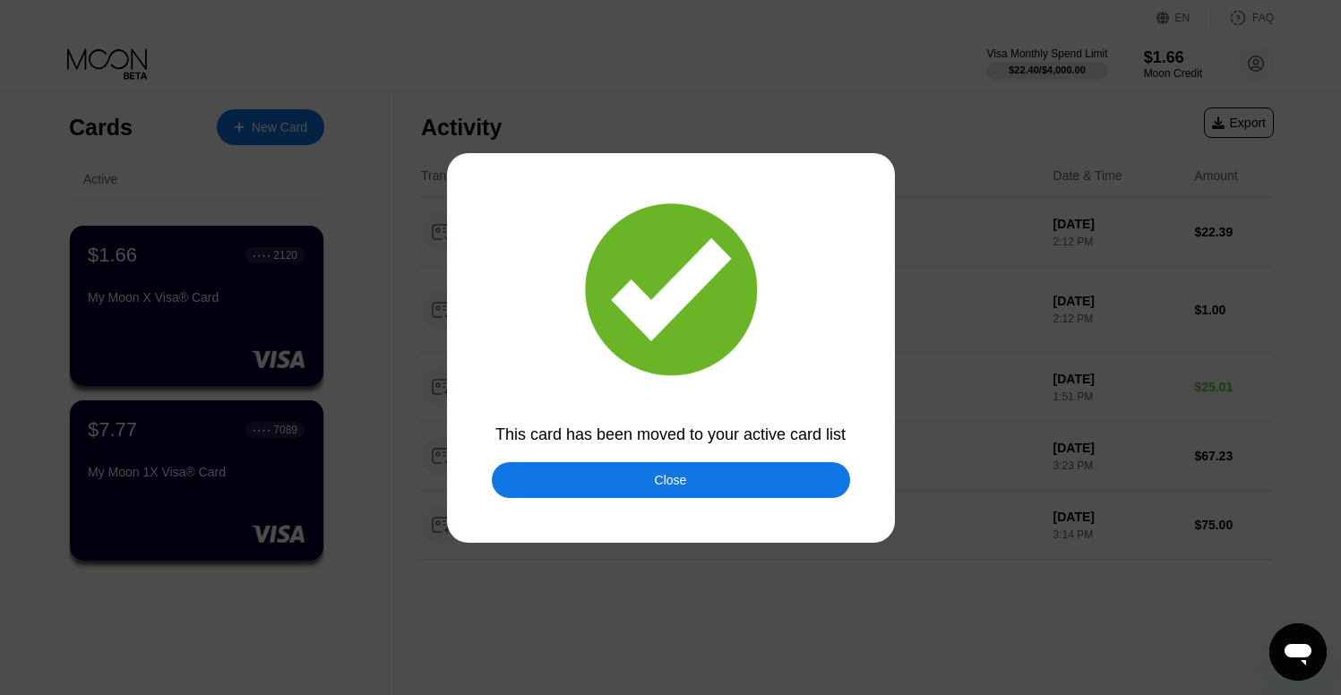
click at [706, 492] on div "Close" at bounding box center [671, 480] width 358 height 36
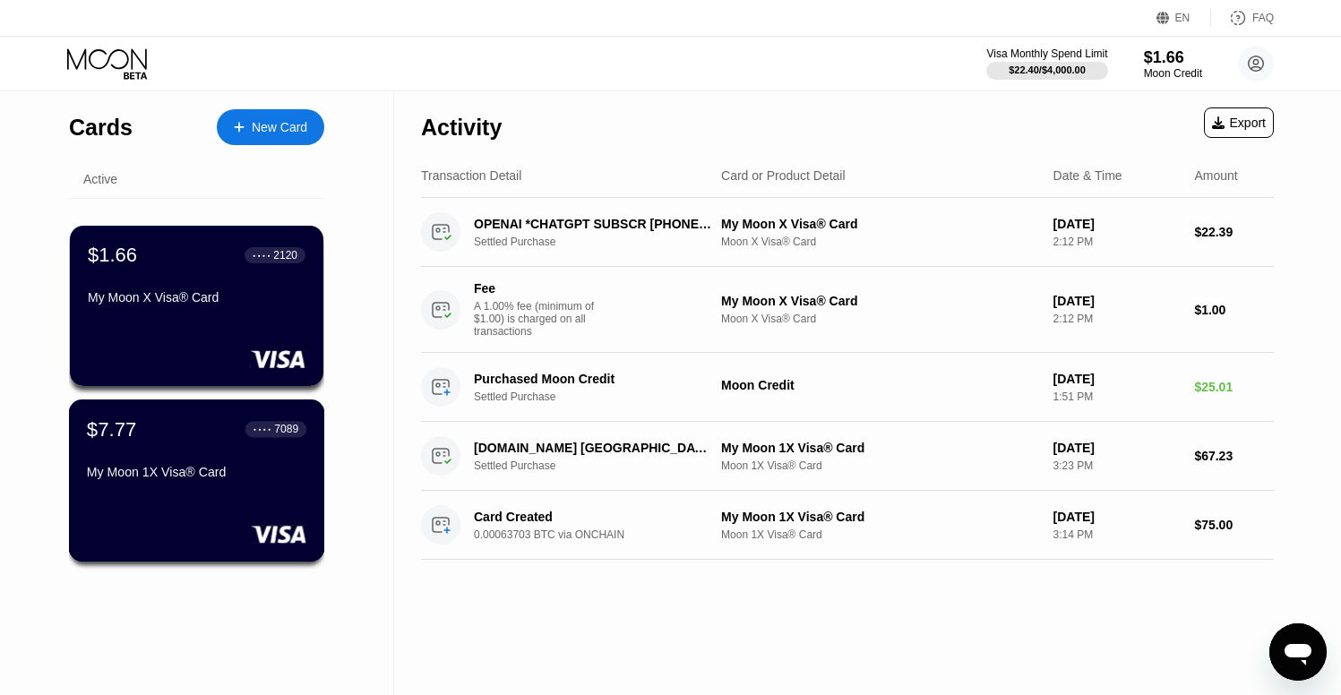
click at [267, 485] on div "My Moon 1X Visa® Card" at bounding box center [196, 475] width 219 height 21
